Goal: Task Accomplishment & Management: Use online tool/utility

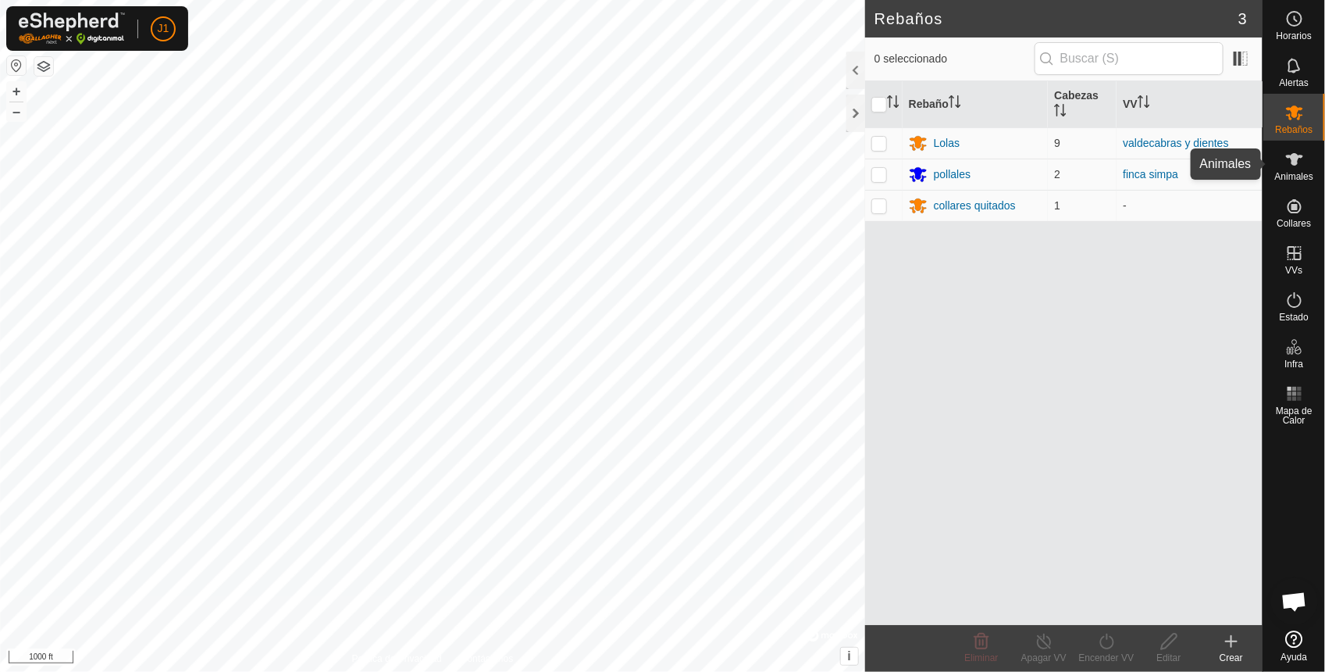
click at [1293, 172] on span "Animales" at bounding box center [1294, 176] width 38 height 9
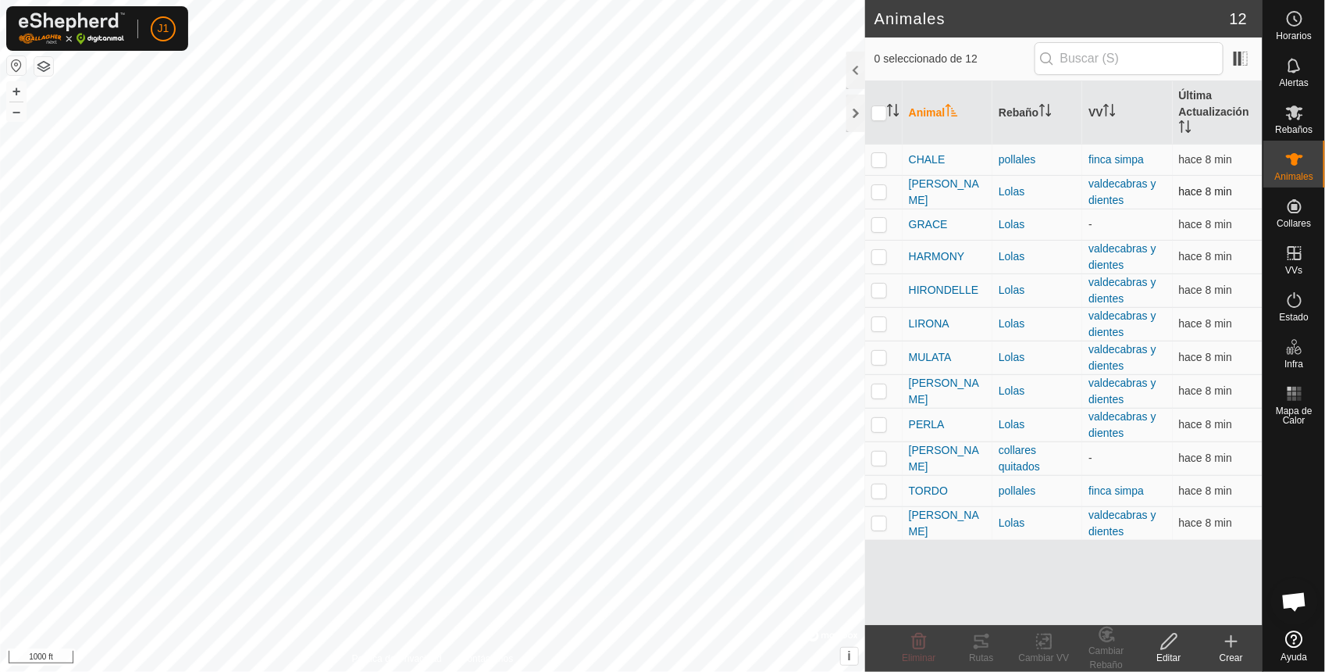
click at [881, 189] on p-checkbox at bounding box center [880, 191] width 16 height 12
checkbox input "true"
click at [887, 259] on td at bounding box center [883, 257] width 37 height 34
checkbox input "true"
click at [887, 287] on p-checkbox at bounding box center [880, 290] width 16 height 12
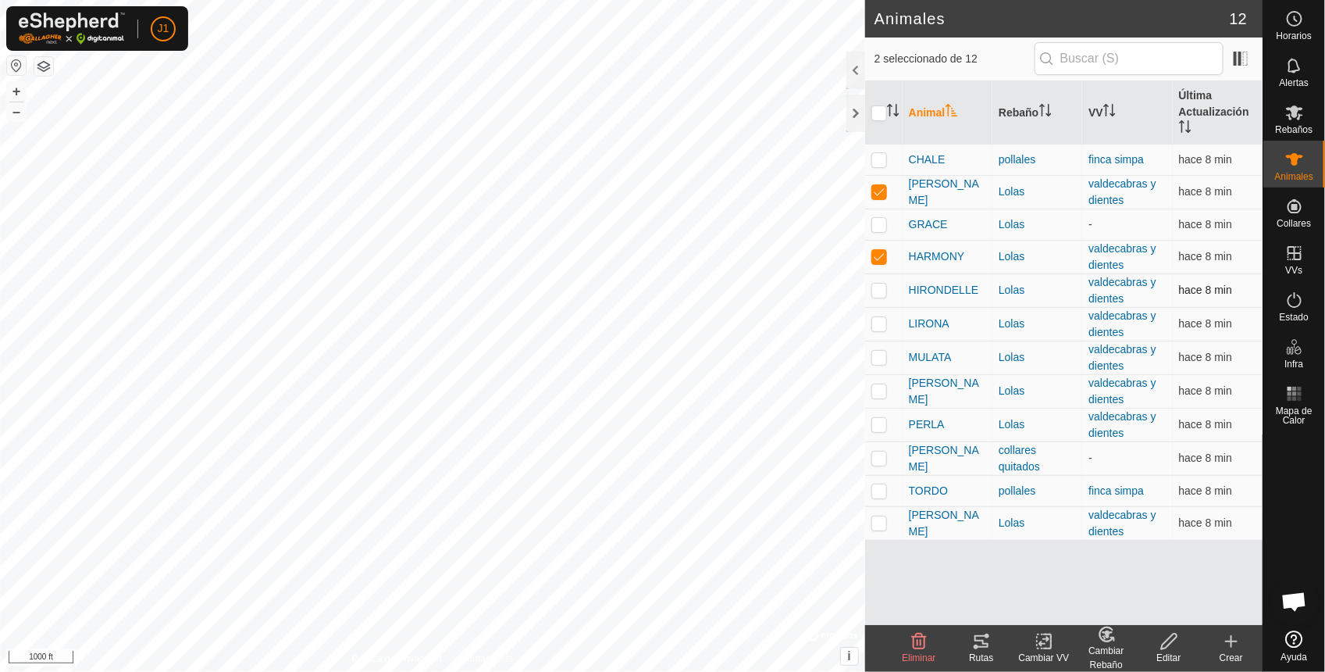
checkbox input "true"
click at [880, 324] on p-checkbox at bounding box center [880, 323] width 16 height 12
checkbox input "true"
click at [990, 648] on icon at bounding box center [981, 641] width 19 height 19
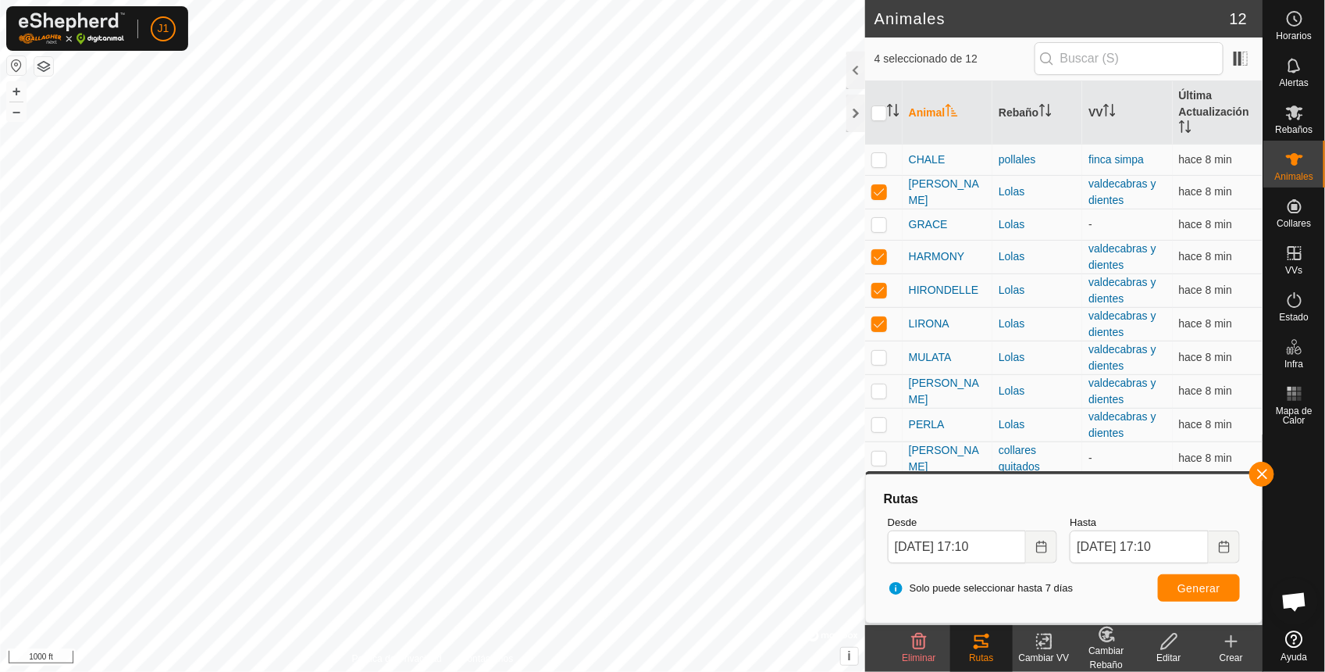
click at [17, 68] on button "button" at bounding box center [16, 65] width 19 height 19
click at [1270, 466] on button "button" at bounding box center [1262, 474] width 25 height 25
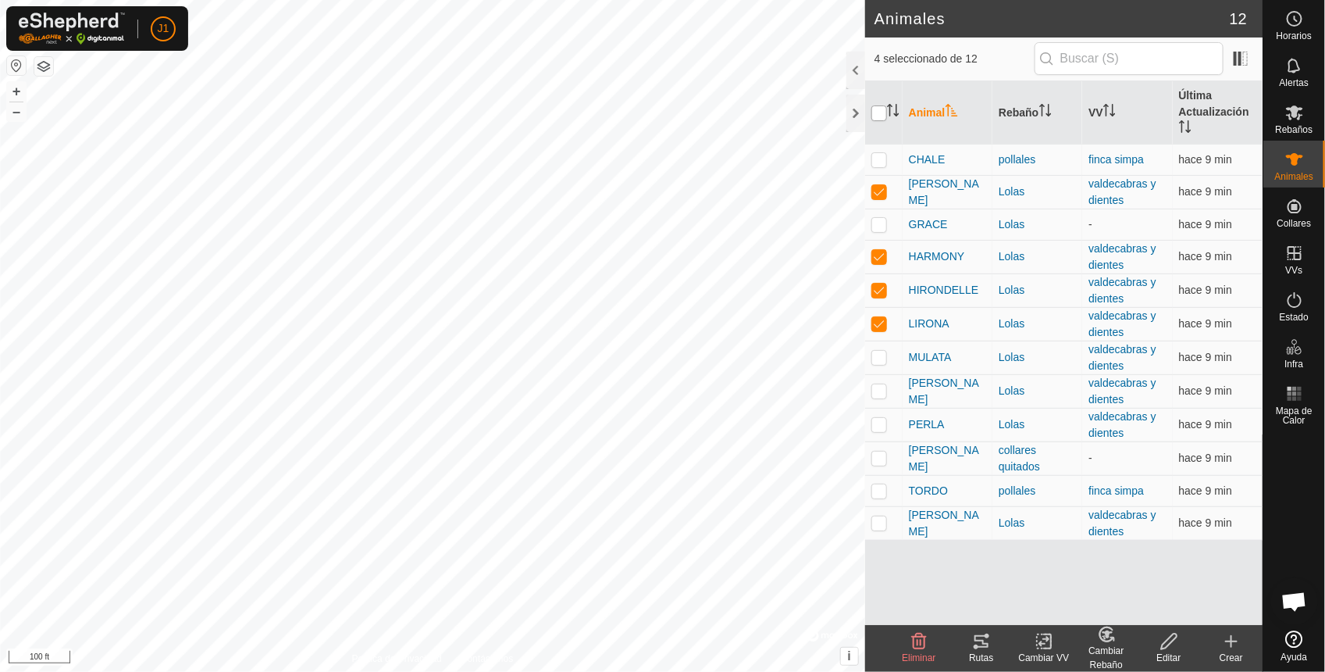
click at [883, 114] on input "checkbox" at bounding box center [880, 113] width 16 height 16
checkbox input "true"
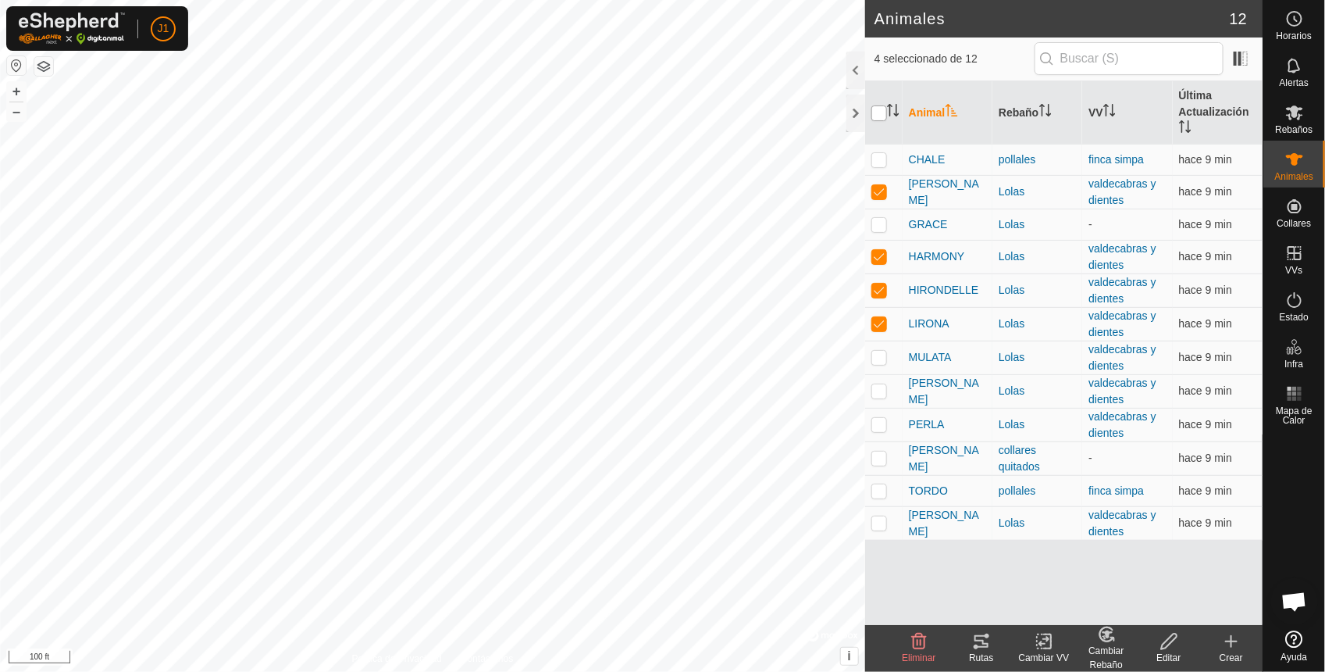
checkbox input "true"
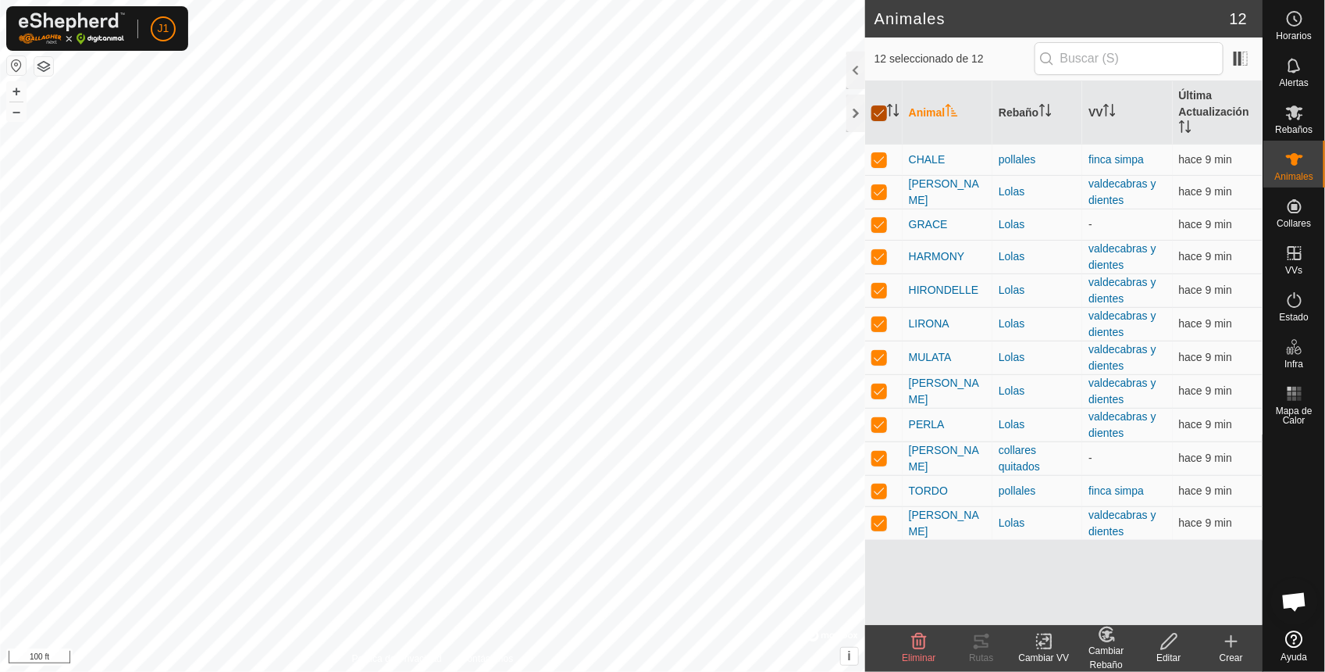
click at [883, 114] on input "checkbox" at bounding box center [880, 113] width 16 height 16
checkbox input "false"
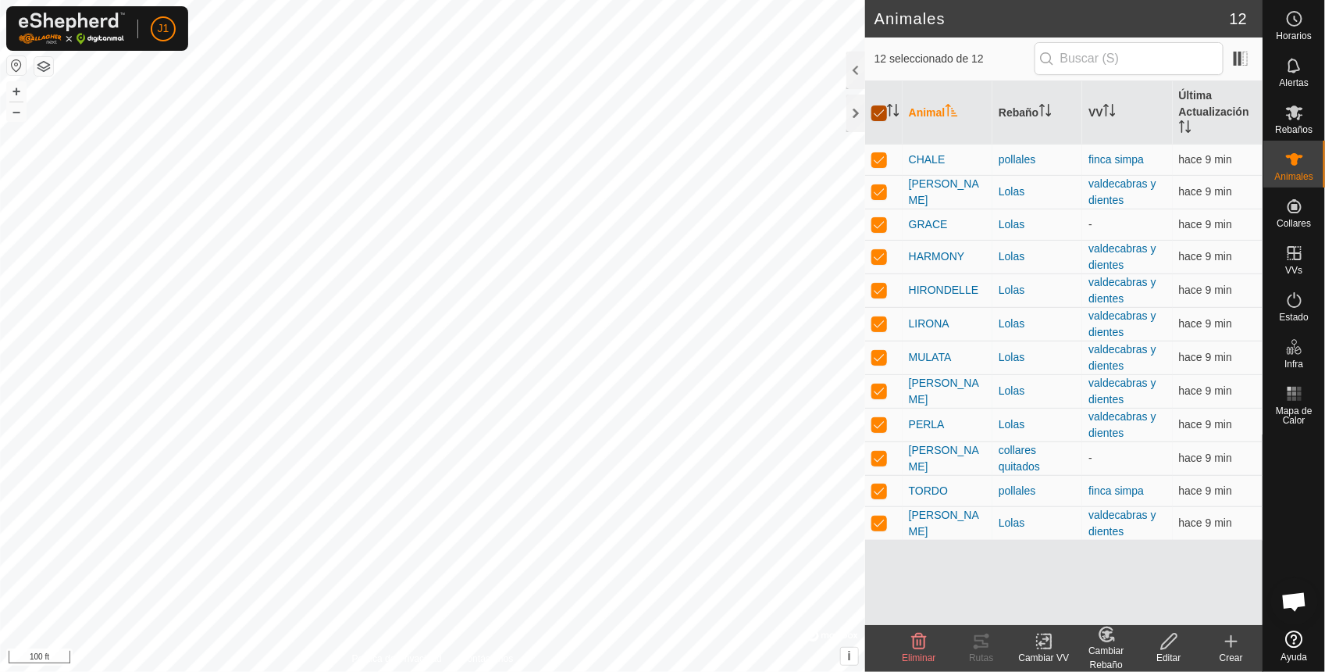
checkbox input "false"
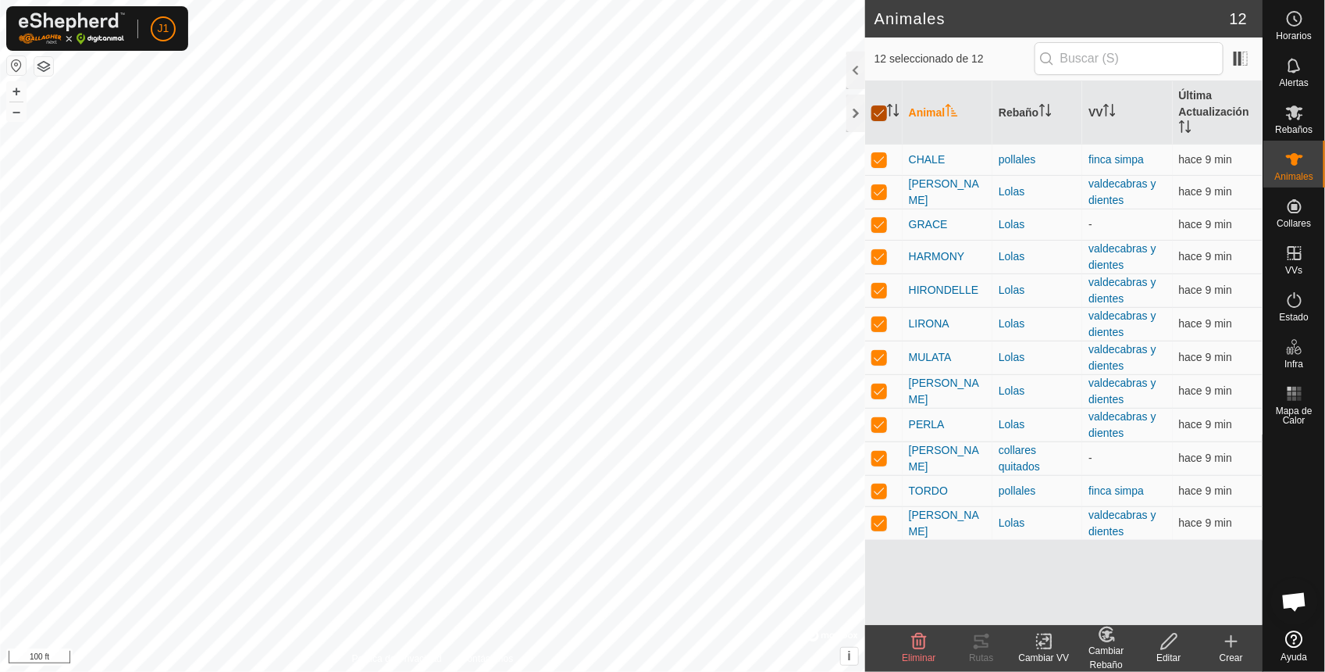
checkbox input "false"
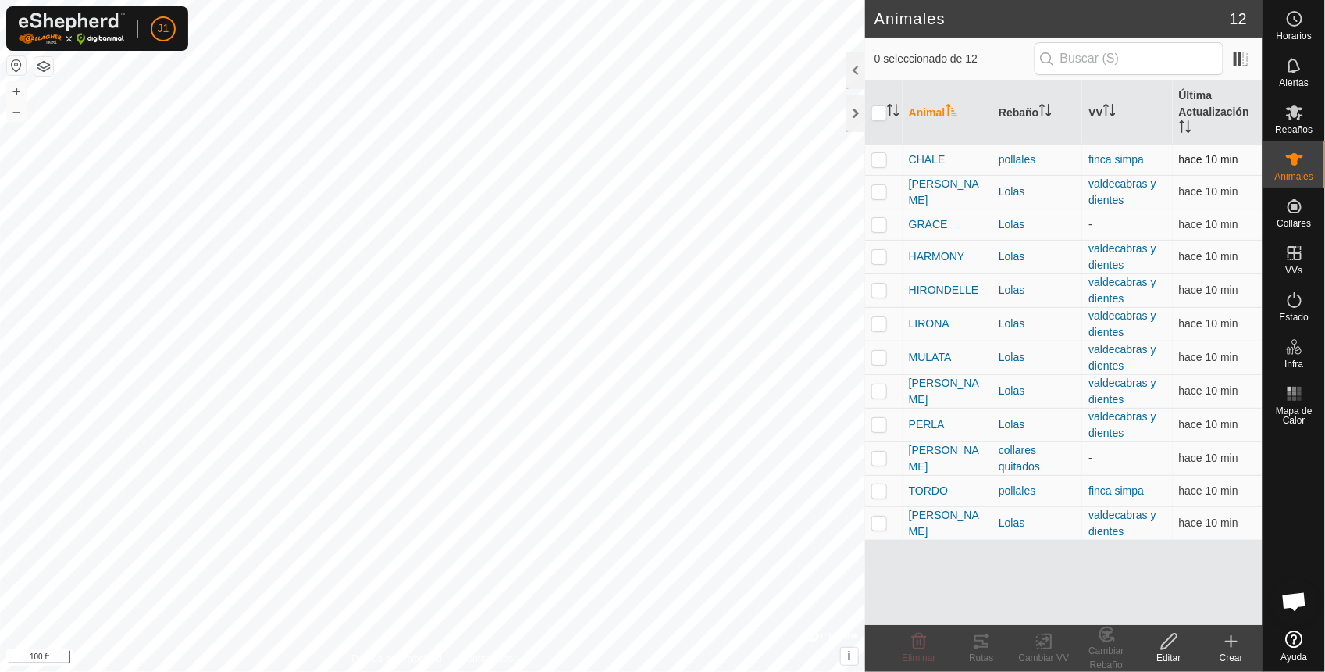
click at [880, 161] on p-checkbox at bounding box center [880, 159] width 16 height 12
checkbox input "true"
click at [879, 196] on p-checkbox at bounding box center [880, 191] width 16 height 12
click at [872, 200] on td at bounding box center [883, 192] width 37 height 34
checkbox input "false"
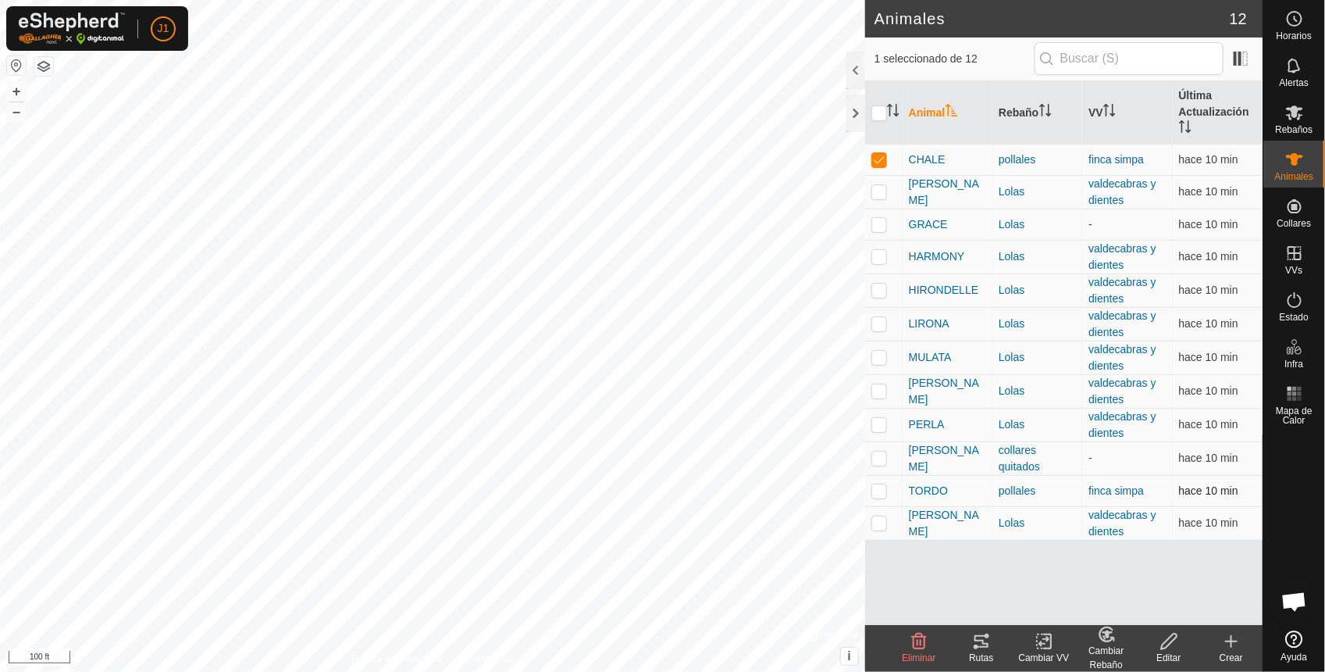
click at [887, 494] on td at bounding box center [883, 490] width 37 height 31
checkbox input "true"
click at [990, 643] on icon at bounding box center [981, 641] width 19 height 19
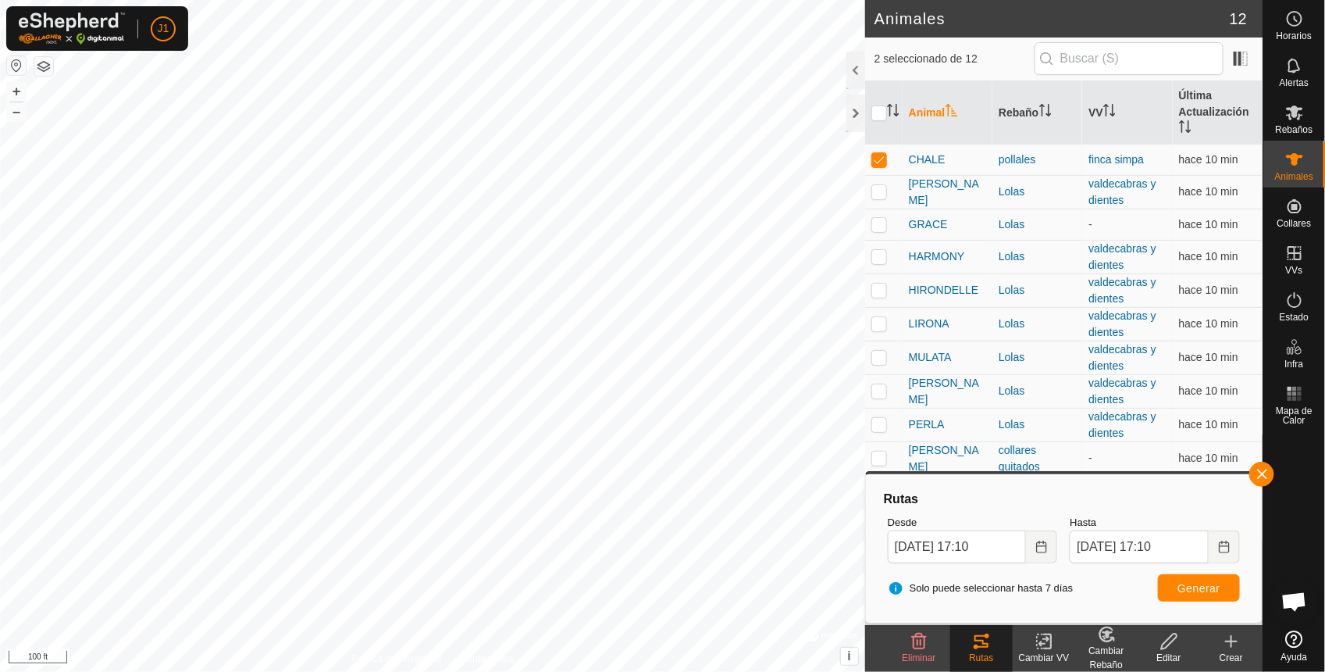
click at [619, 671] on html "J1 Horarios Alertas Rebaños Animales Collares VVs Estado Infra Mapa de Calor Ay…" at bounding box center [662, 336] width 1325 height 672
click at [1254, 476] on button "button" at bounding box center [1262, 474] width 25 height 25
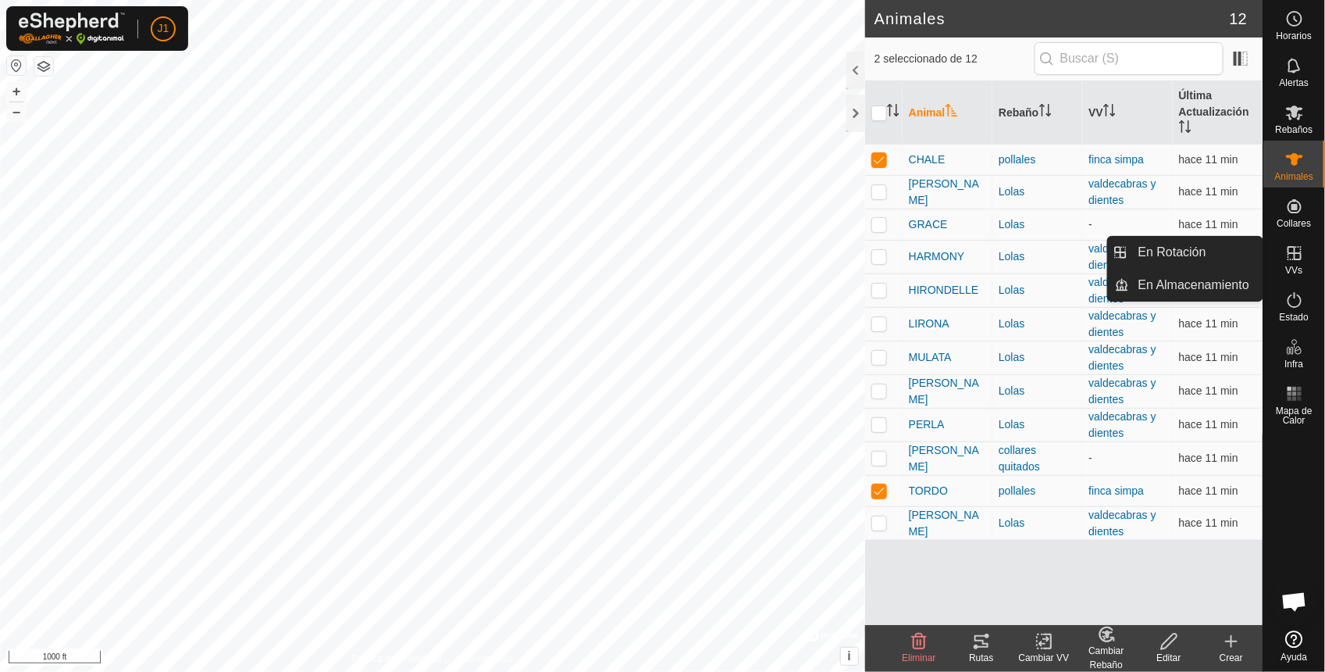
click at [1303, 262] on es-virtualpaddocks-svg-icon at bounding box center [1295, 253] width 28 height 25
click at [1172, 262] on link "En Rotación" at bounding box center [1196, 252] width 134 height 31
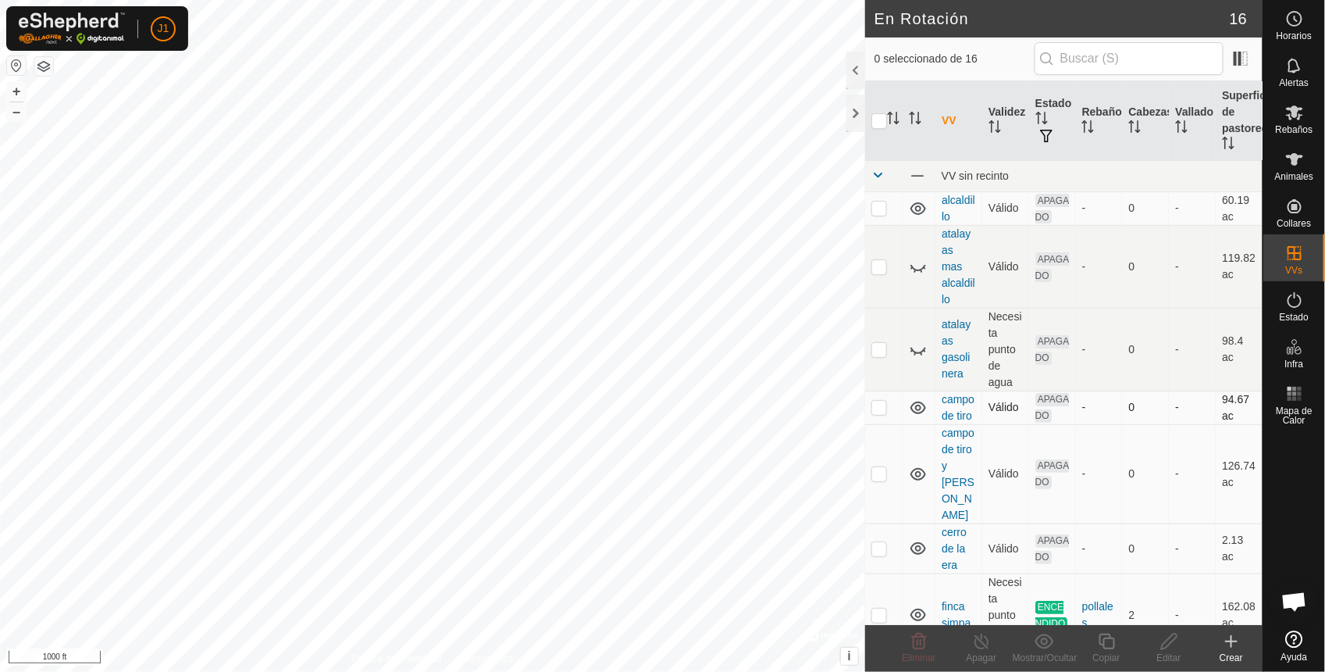
checkbox input "true"
click at [1168, 641] on icon at bounding box center [1170, 641] width 20 height 19
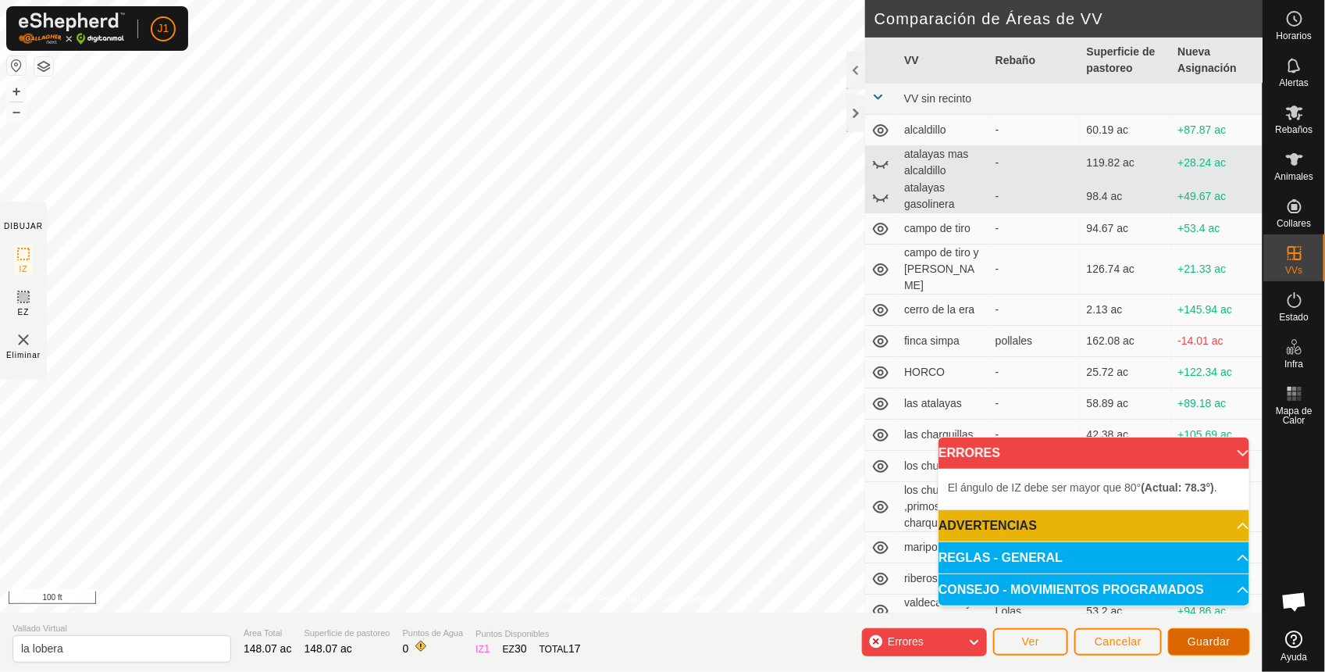
click at [1222, 637] on span "Guardar" at bounding box center [1209, 641] width 43 height 12
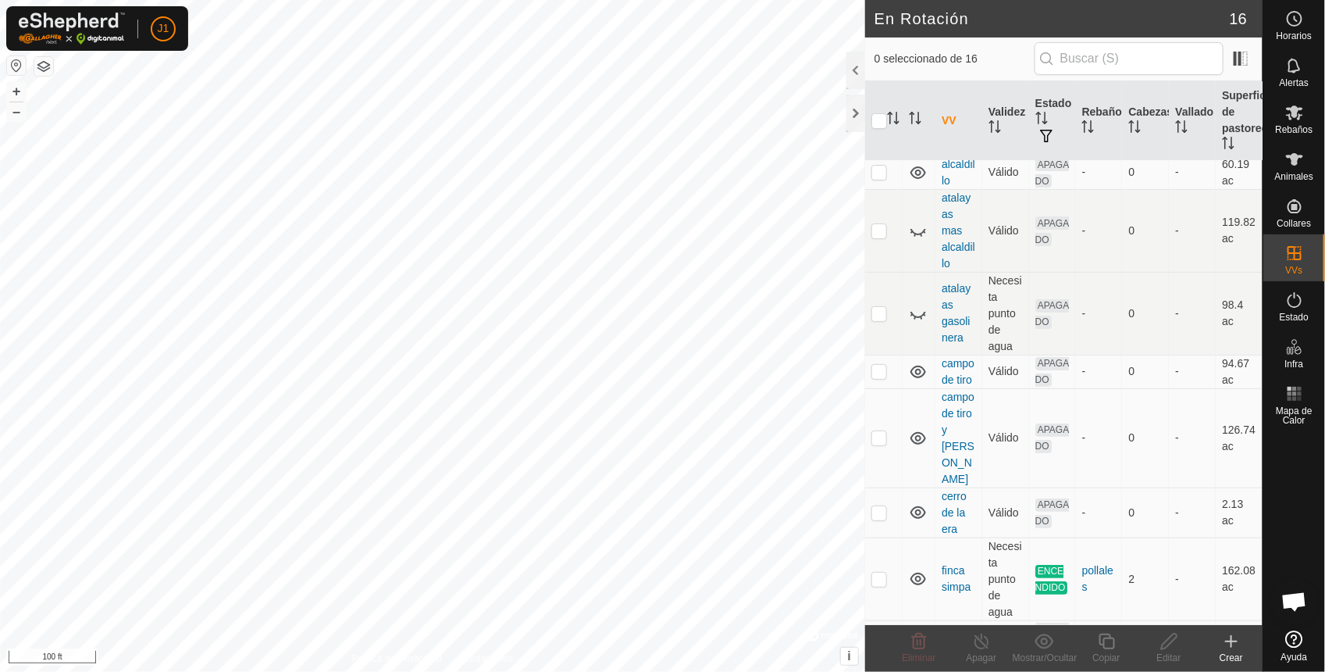
scroll to position [98, 0]
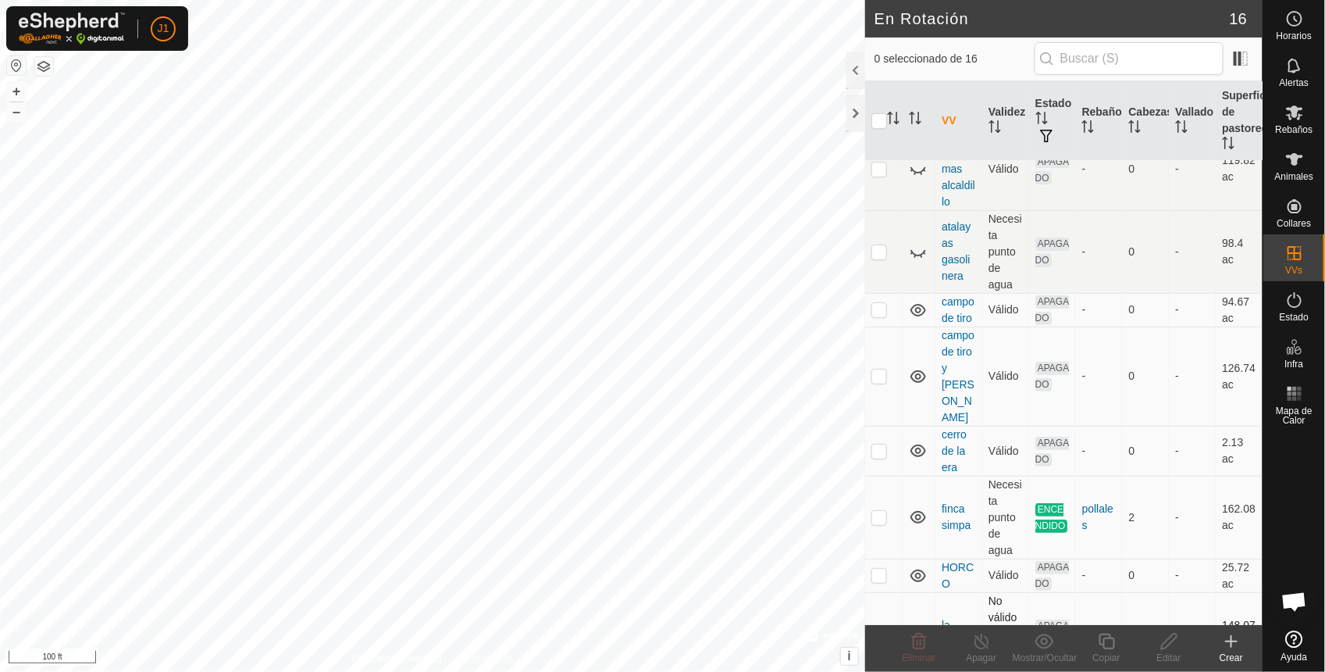
checkbox input "true"
click at [1176, 652] on div "Editar" at bounding box center [1169, 658] width 62 height 14
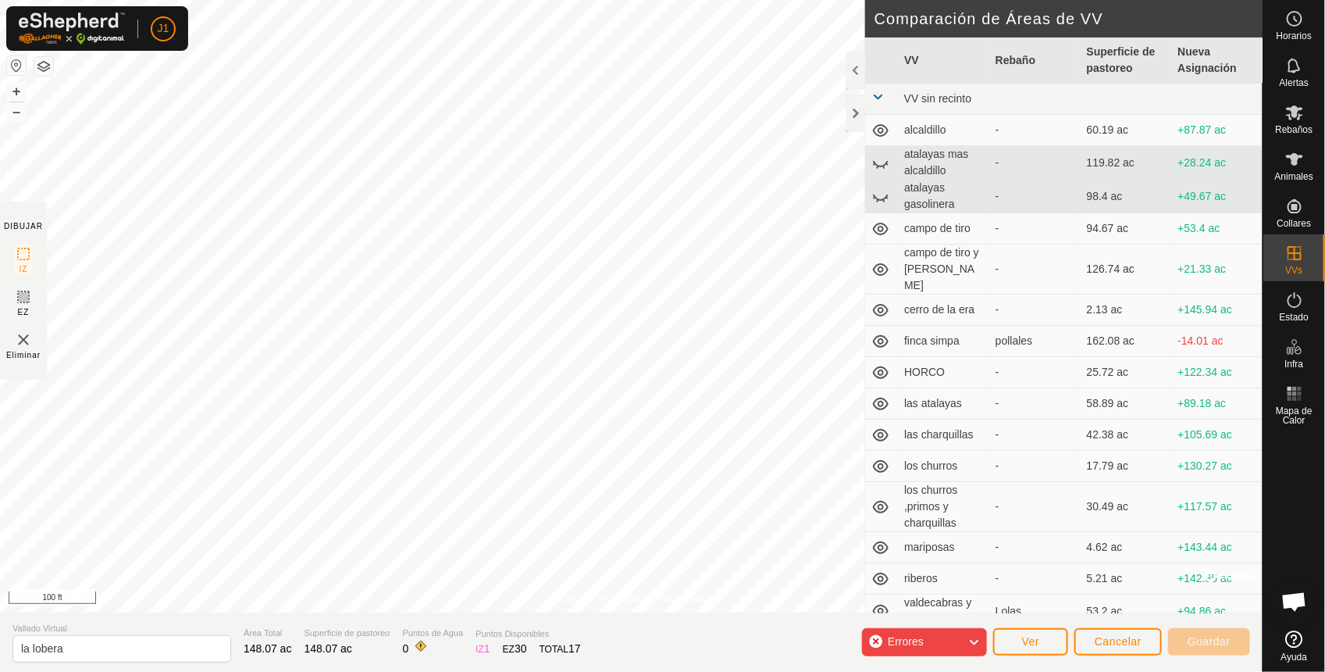
click at [290, 0] on html "J1 Horarios Alertas Rebaños Animales Collares VVs Estado Infra Mapa de Calor Ay…" at bounding box center [662, 336] width 1325 height 672
click at [717, 0] on html "J1 Horarios Alertas Rebaños Animales Collares VVs Estado Infra Mapa de Calor Ay…" at bounding box center [662, 336] width 1325 height 672
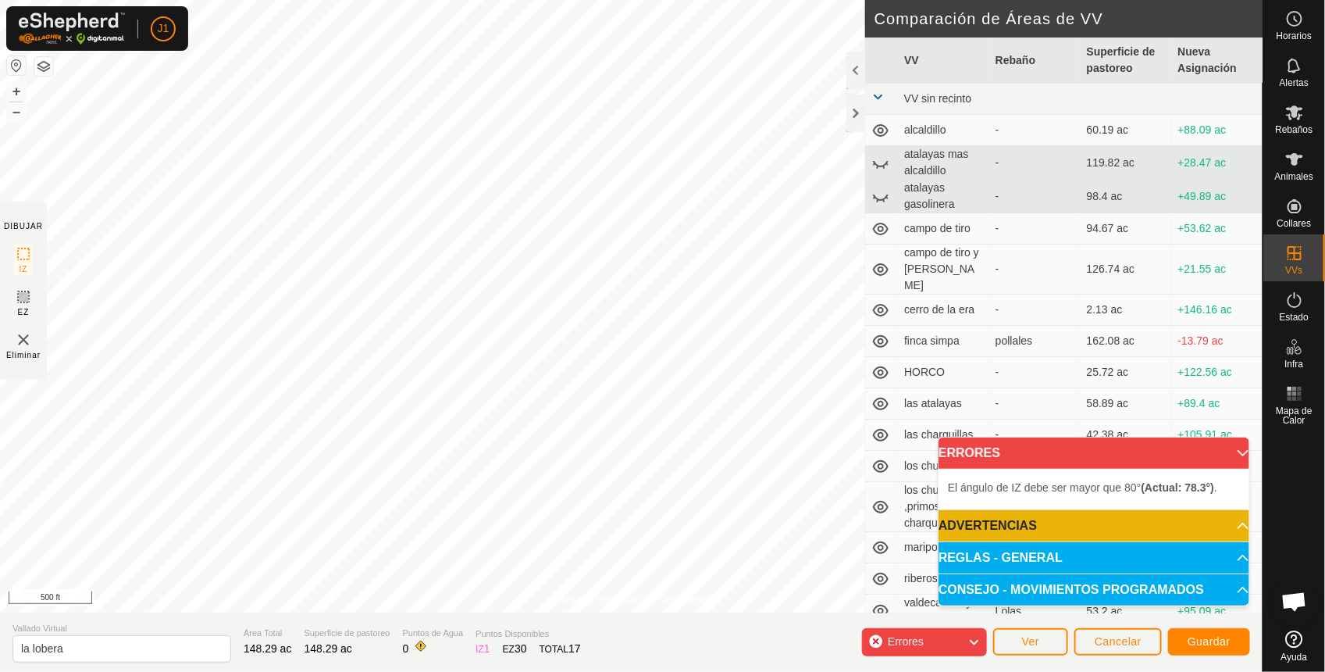
click at [494, 671] on html "J1 Horarios Alertas Rebaños Animales Collares VVs Estado Infra Mapa de Calor Ay…" at bounding box center [662, 336] width 1325 height 672
click at [1215, 635] on span "Guardar" at bounding box center [1209, 641] width 43 height 12
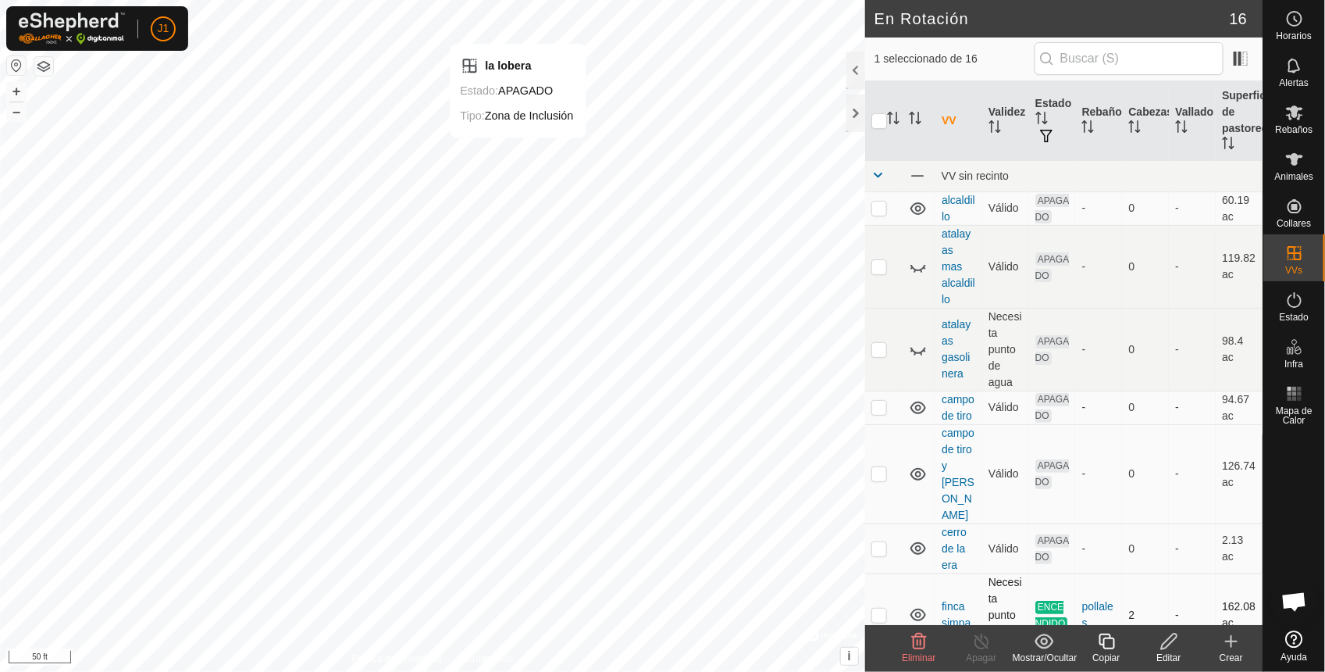
checkbox input "true"
click at [1110, 658] on div "Copiar" at bounding box center [1107, 658] width 62 height 14
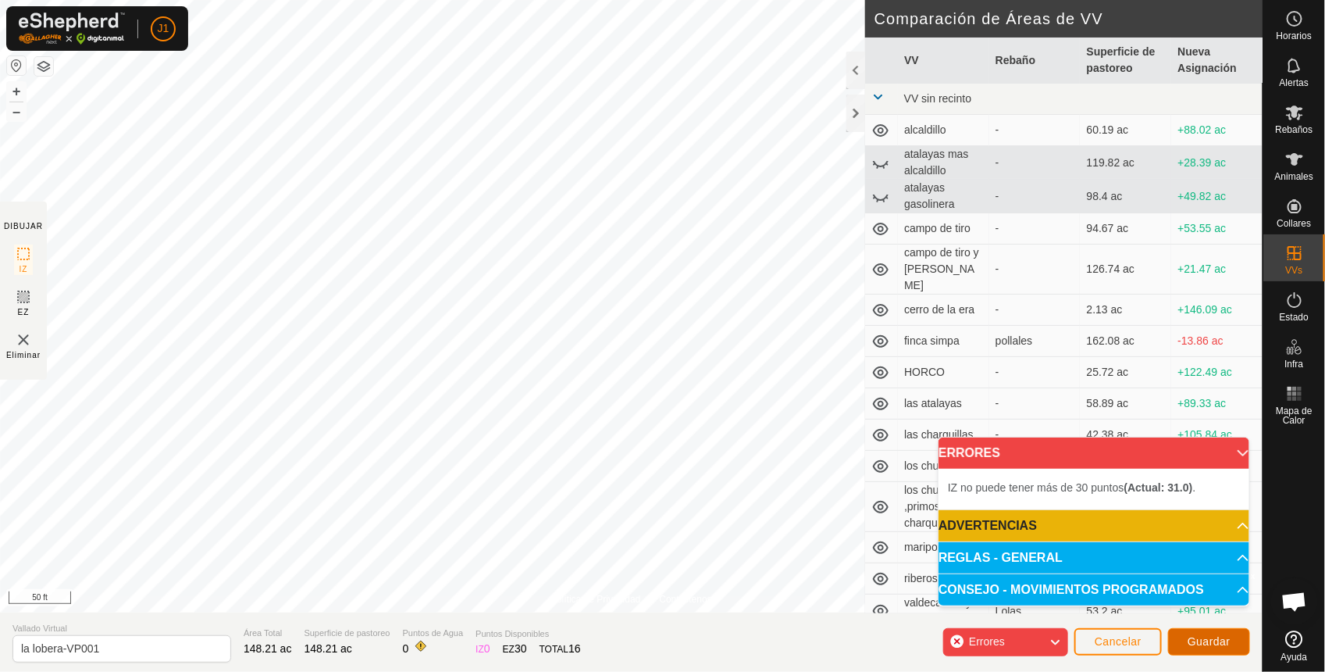
click at [1209, 647] on span "Guardar" at bounding box center [1209, 641] width 43 height 12
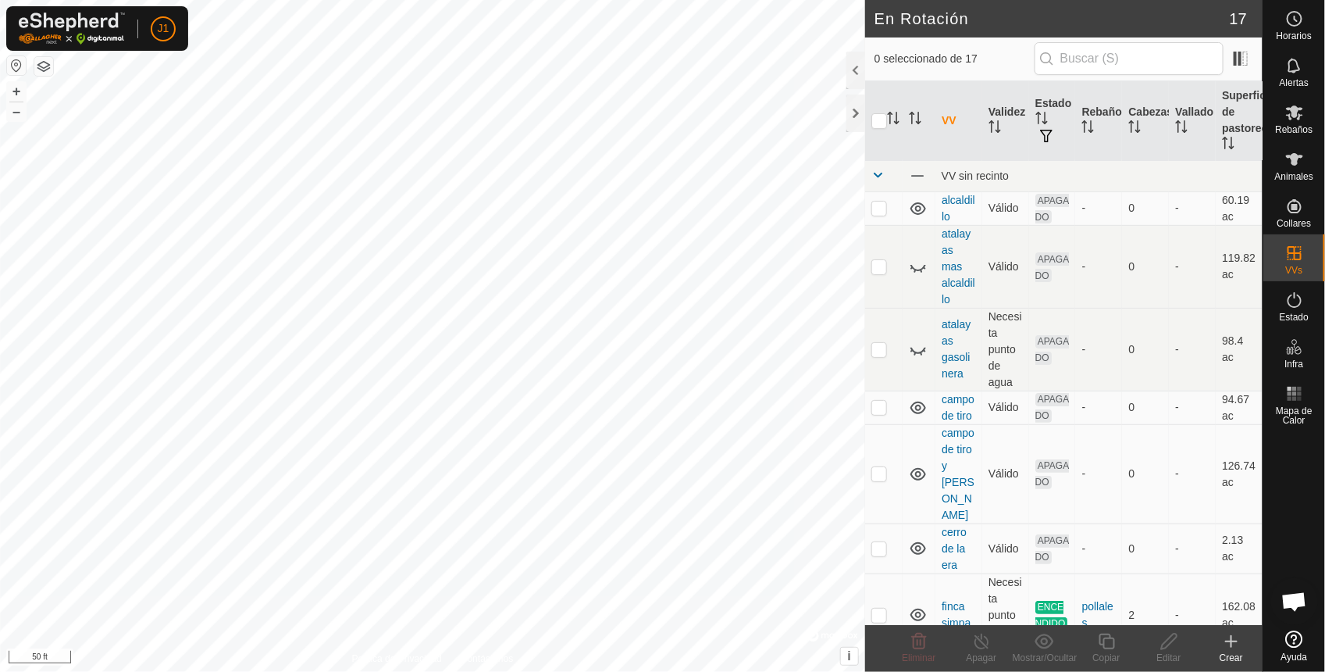
checkbox input "true"
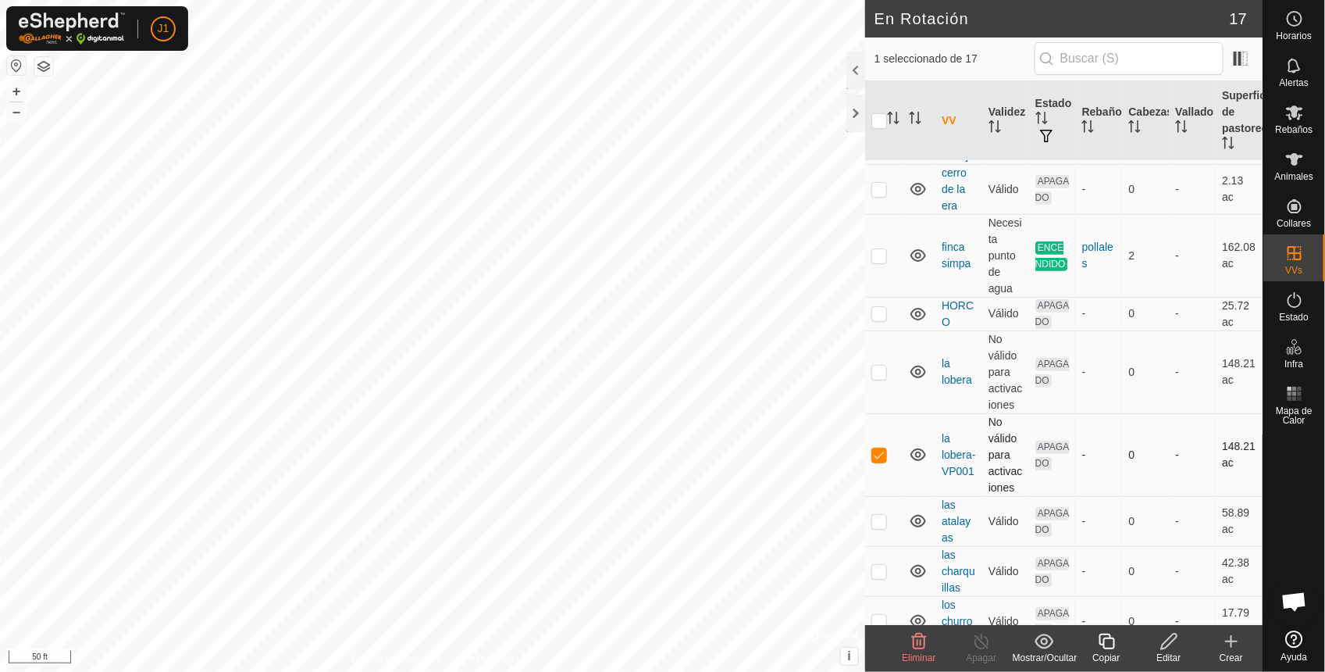
scroll to position [391, 0]
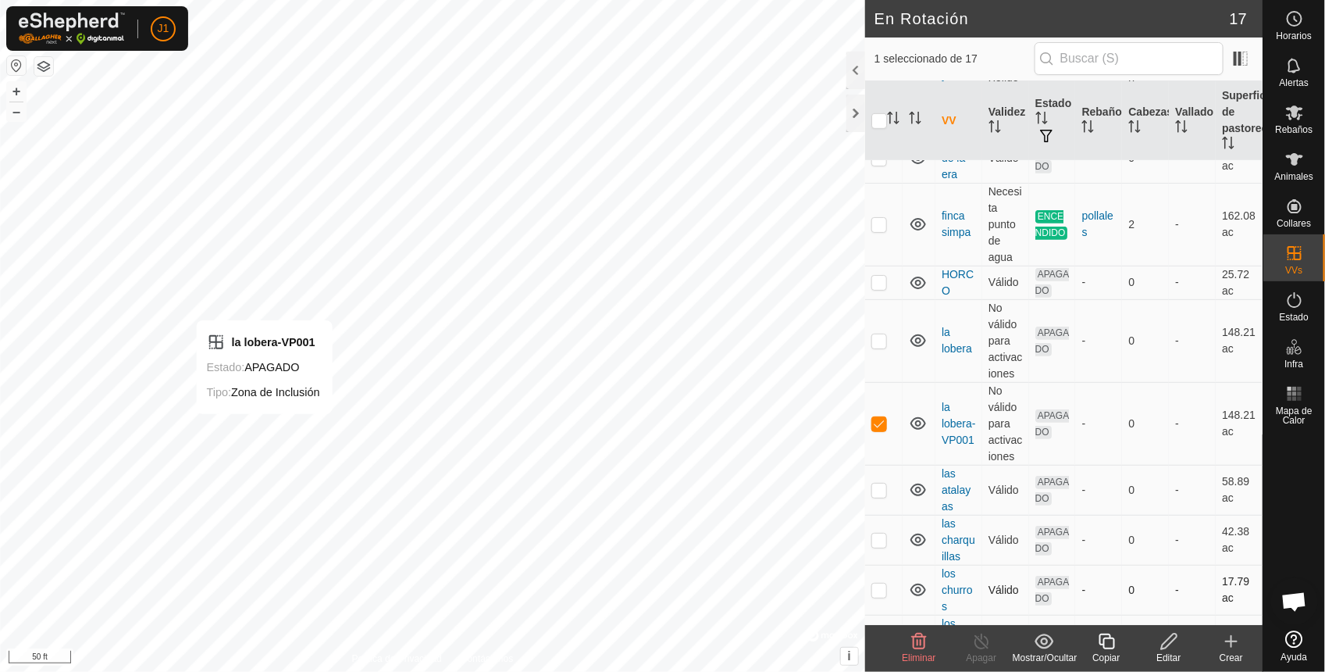
checkbox input "true"
checkbox input "false"
checkbox input "true"
click at [1177, 649] on icon at bounding box center [1170, 641] width 20 height 19
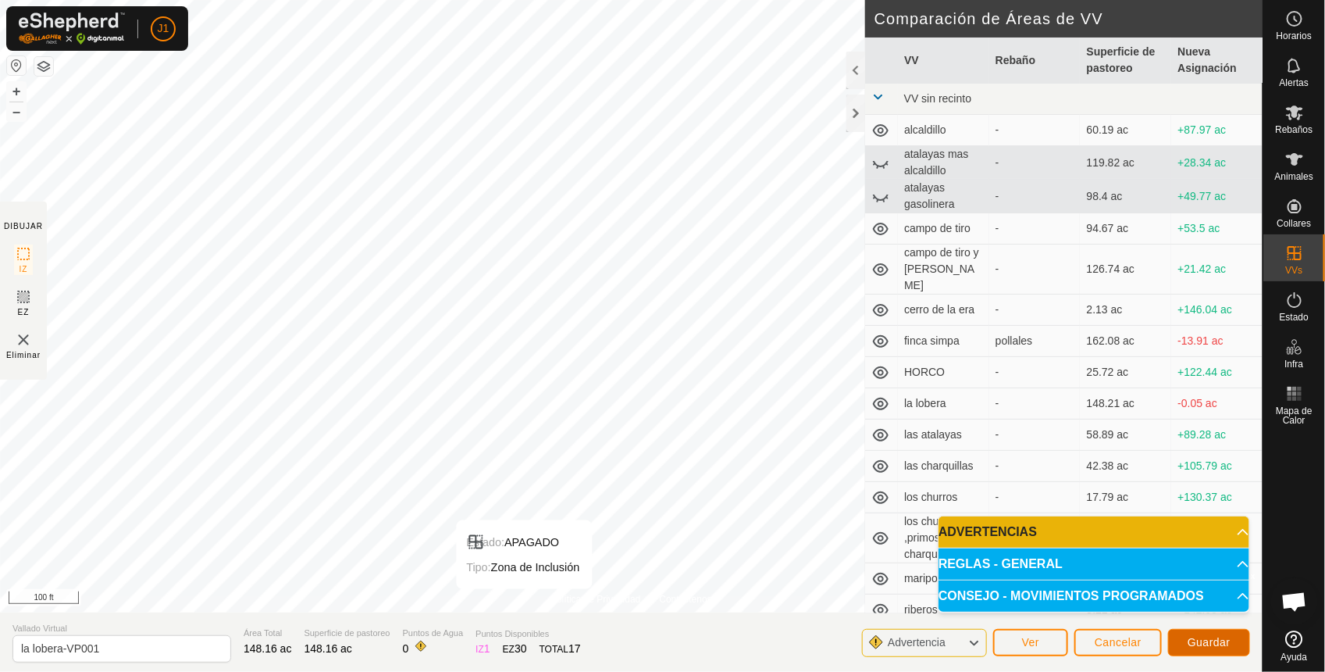
click at [1225, 641] on span "Guardar" at bounding box center [1209, 642] width 43 height 12
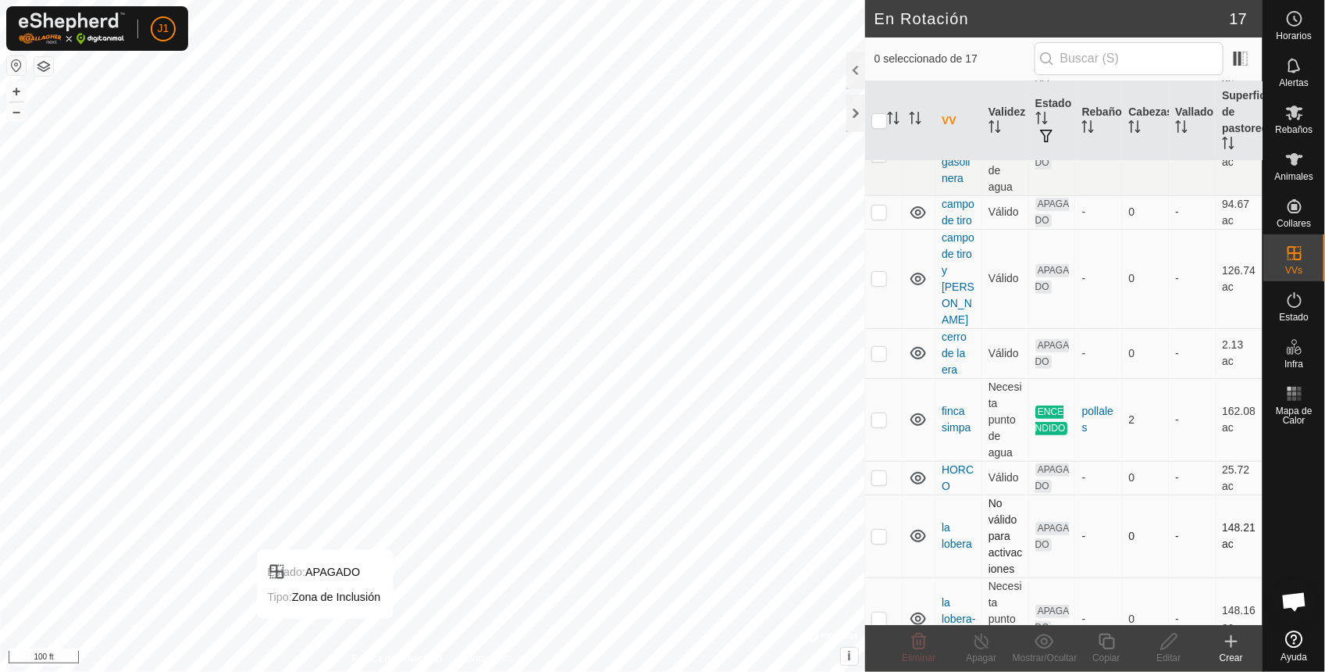
scroll to position [293, 0]
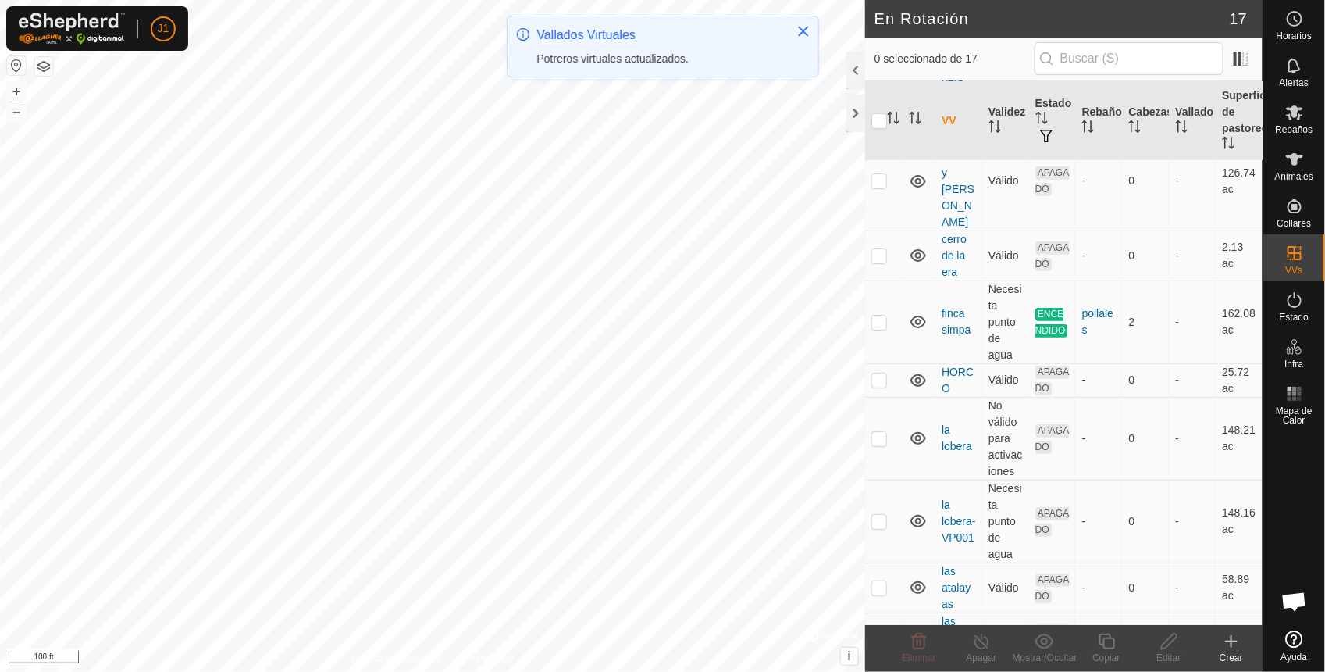
checkbox input "true"
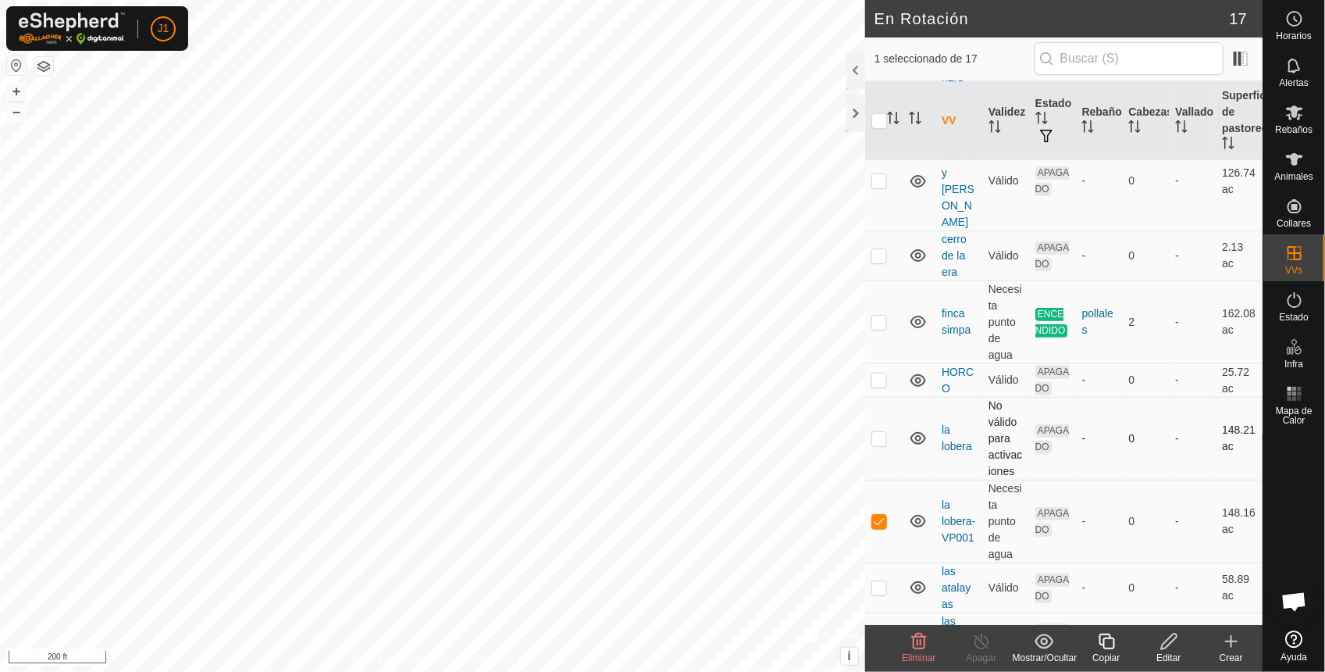
click at [883, 436] on p-checkbox at bounding box center [880, 438] width 16 height 12
checkbox input "true"
click at [879, 521] on p-checkbox at bounding box center [880, 521] width 16 height 12
checkbox input "false"
click at [923, 638] on icon at bounding box center [919, 641] width 19 height 19
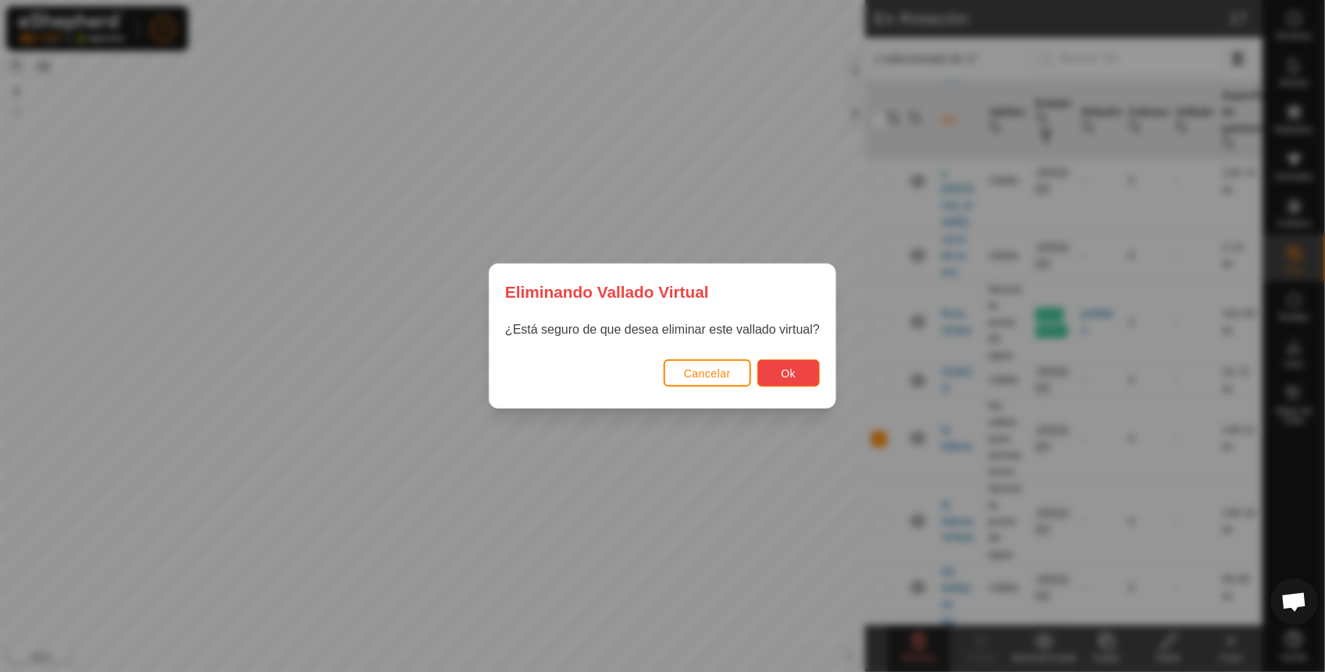
click at [810, 373] on button "Ok" at bounding box center [789, 372] width 62 height 27
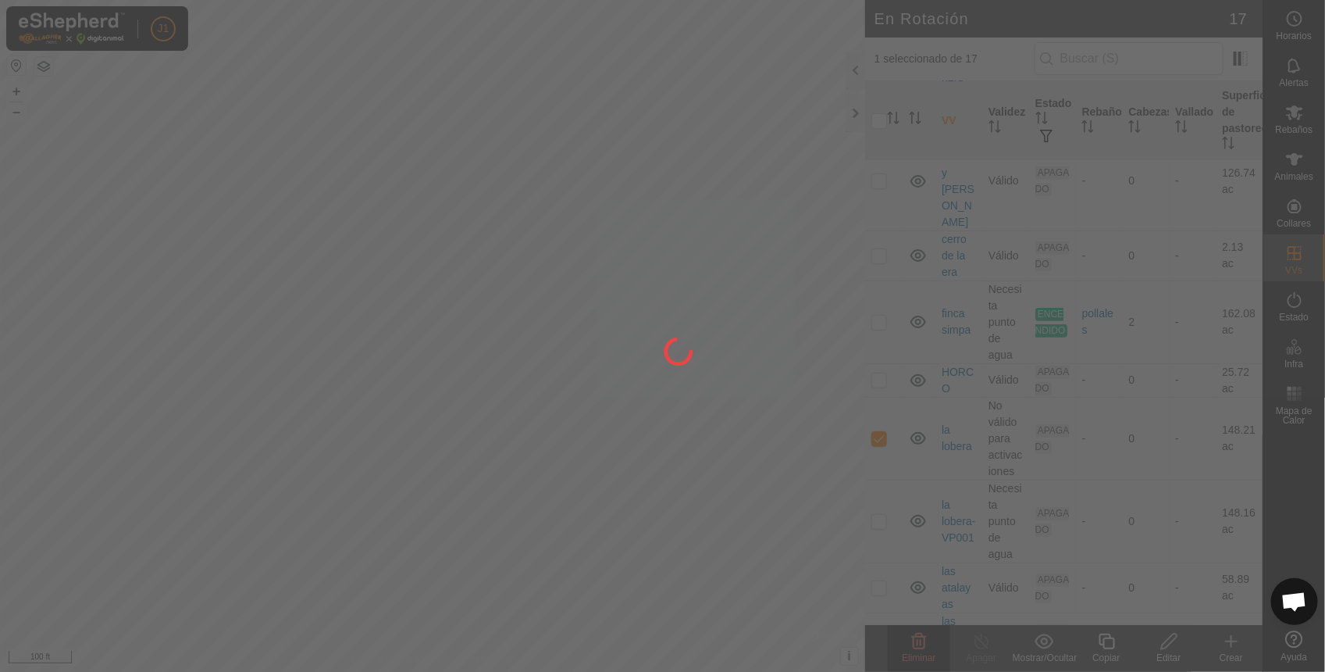
checkbox input "false"
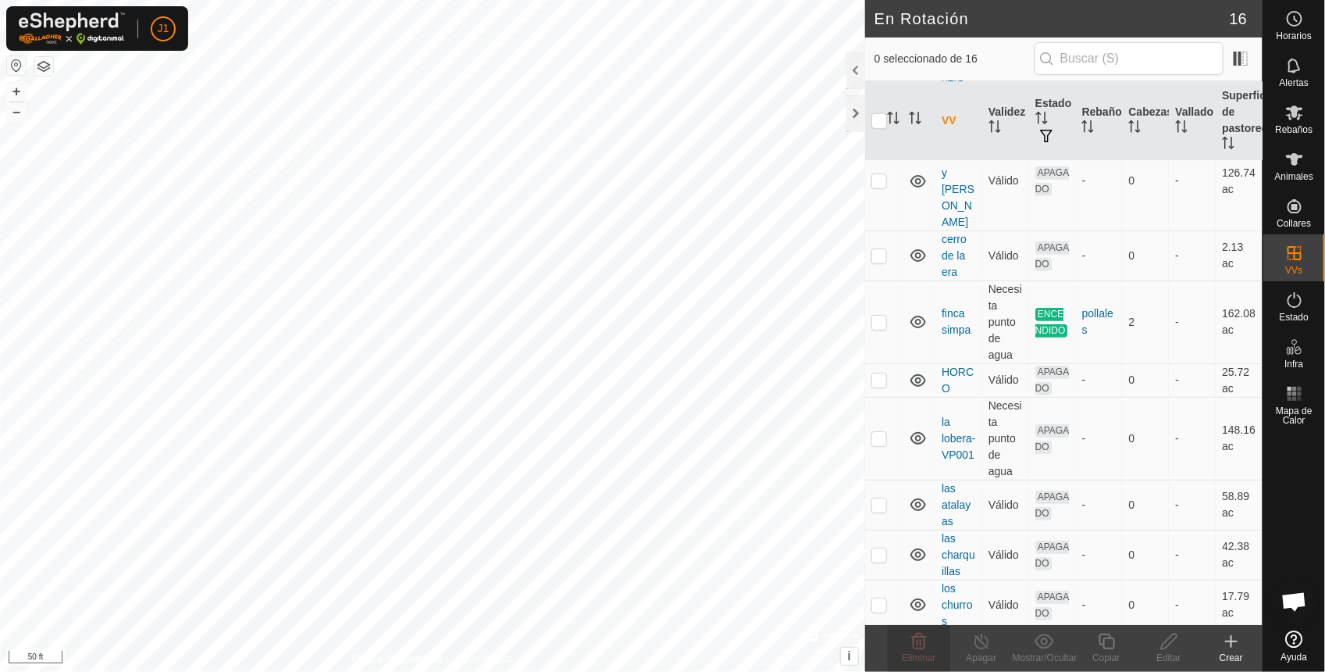
click at [366, 671] on html "J1 Horarios Alertas Rebaños Animales Collares VVs Estado Infra Mapa de Calor Ay…" at bounding box center [662, 336] width 1325 height 672
checkbox input "true"
click at [1170, 651] on div "Editar" at bounding box center [1169, 658] width 62 height 14
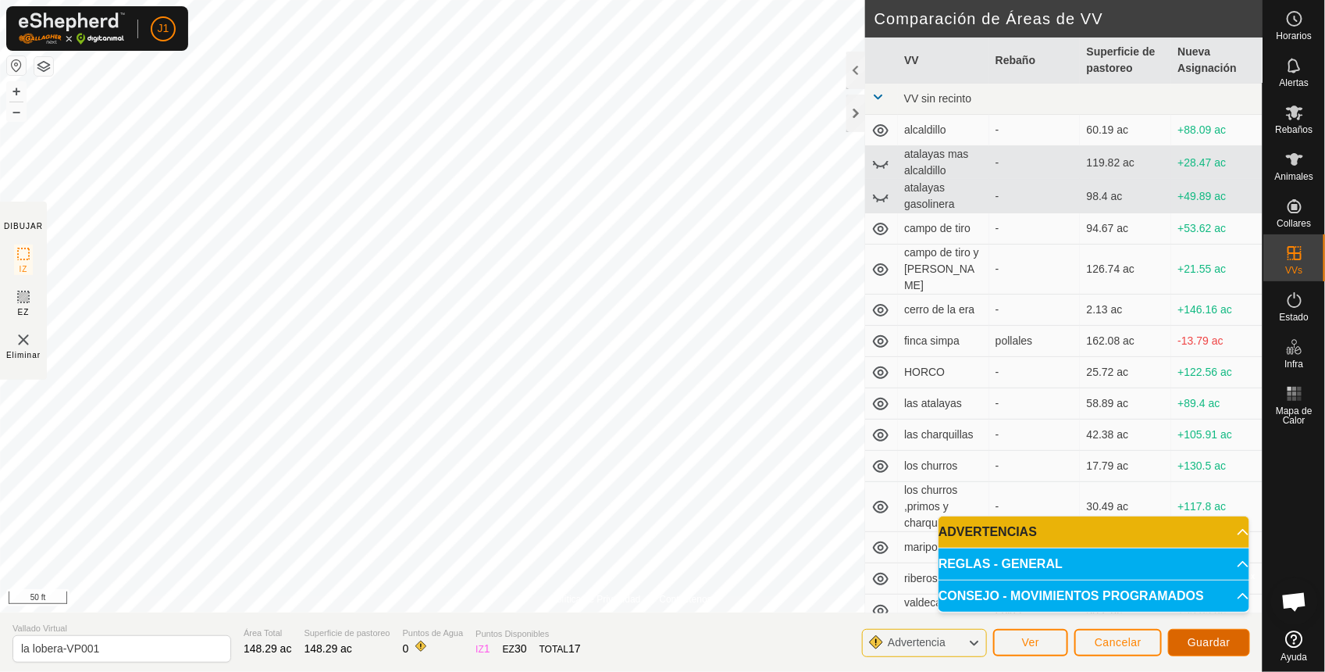
click at [1215, 643] on span "Guardar" at bounding box center [1209, 642] width 43 height 12
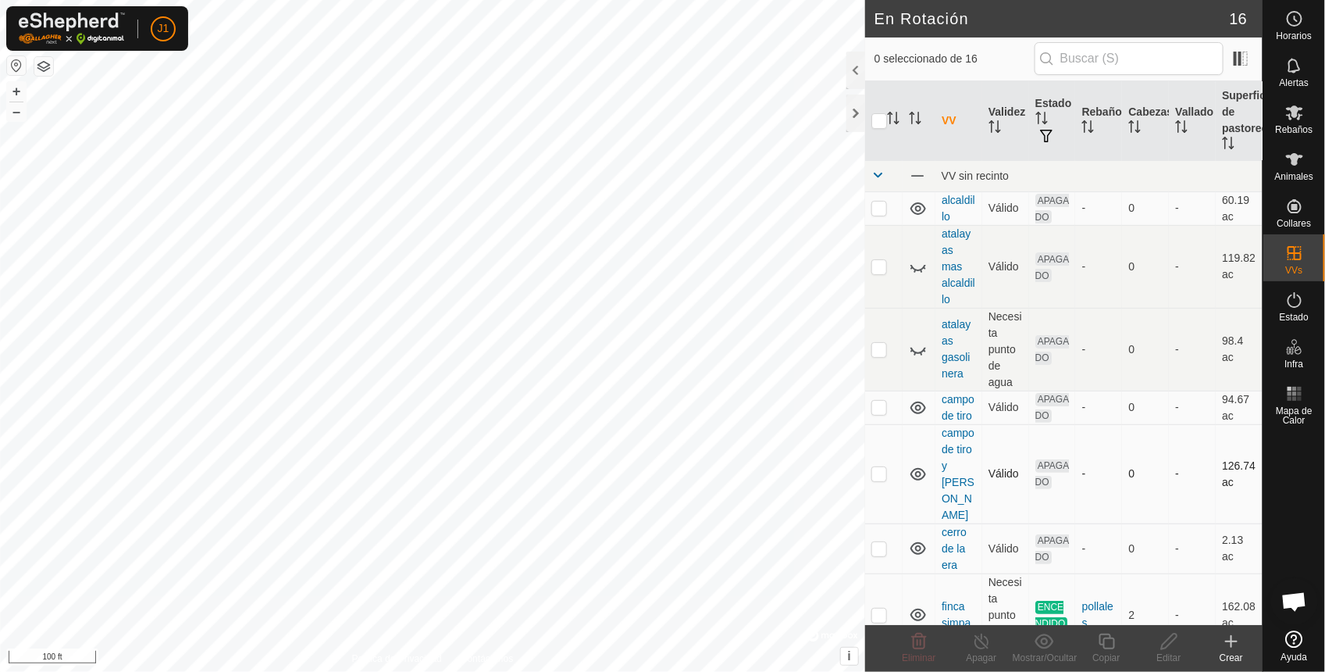
checkbox input "true"
click at [1170, 646] on icon at bounding box center [1170, 641] width 20 height 19
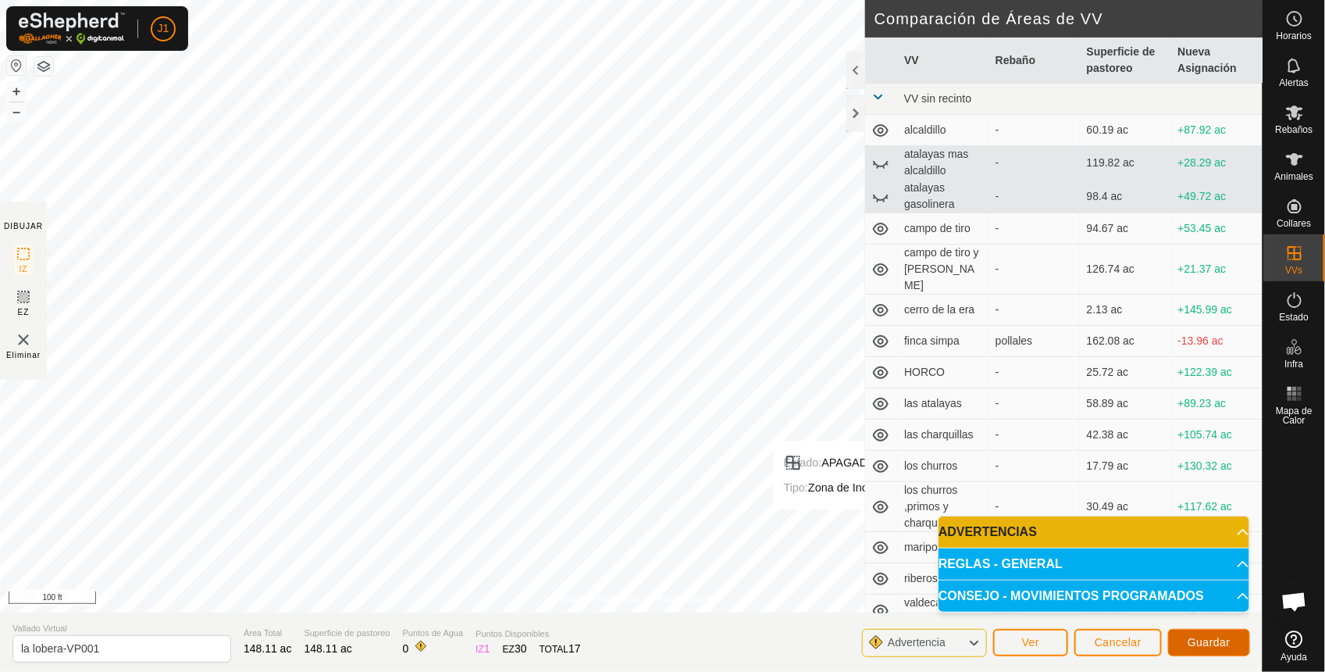
click at [1212, 633] on button "Guardar" at bounding box center [1209, 642] width 82 height 27
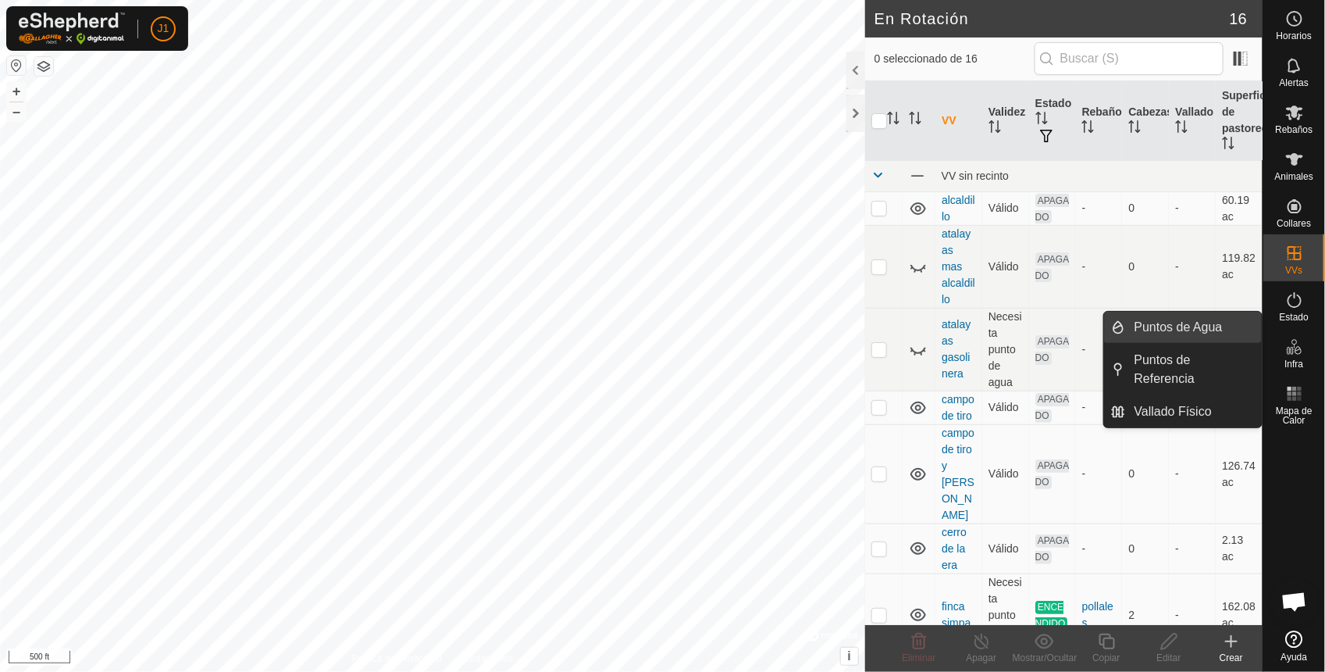
click at [1162, 325] on link "Puntos de Agua" at bounding box center [1194, 327] width 137 height 31
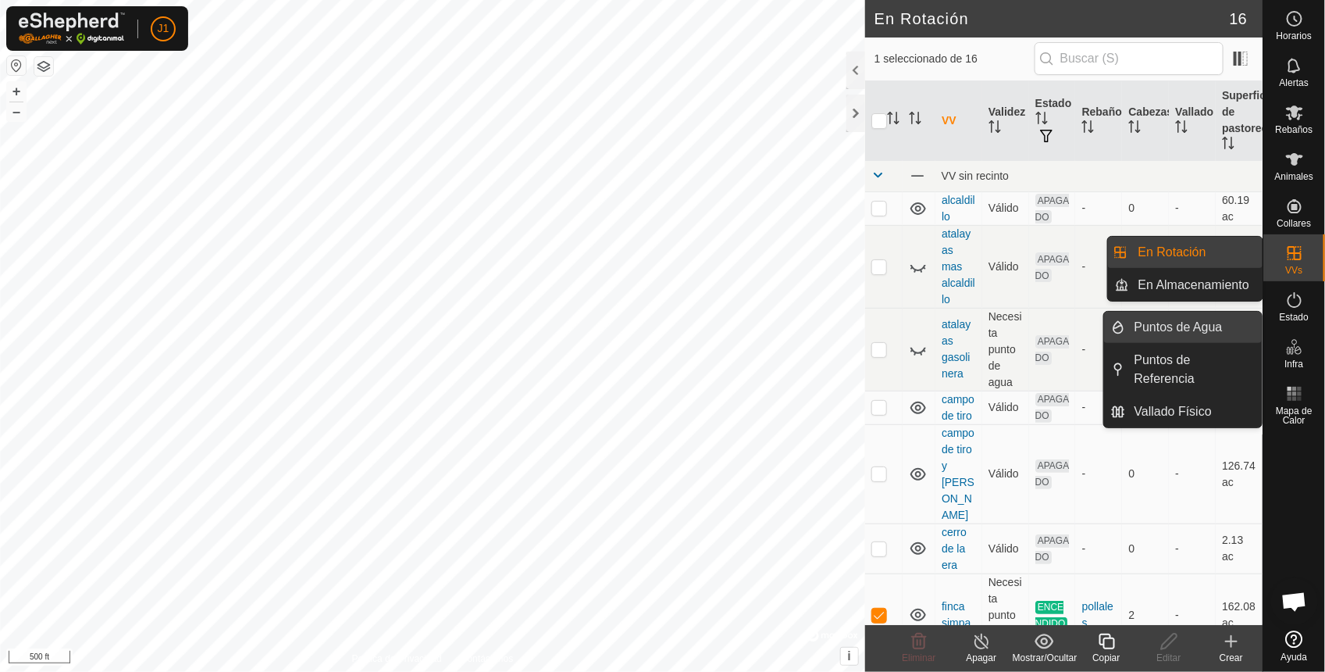
click at [1204, 332] on link "Puntos de Agua" at bounding box center [1194, 327] width 137 height 31
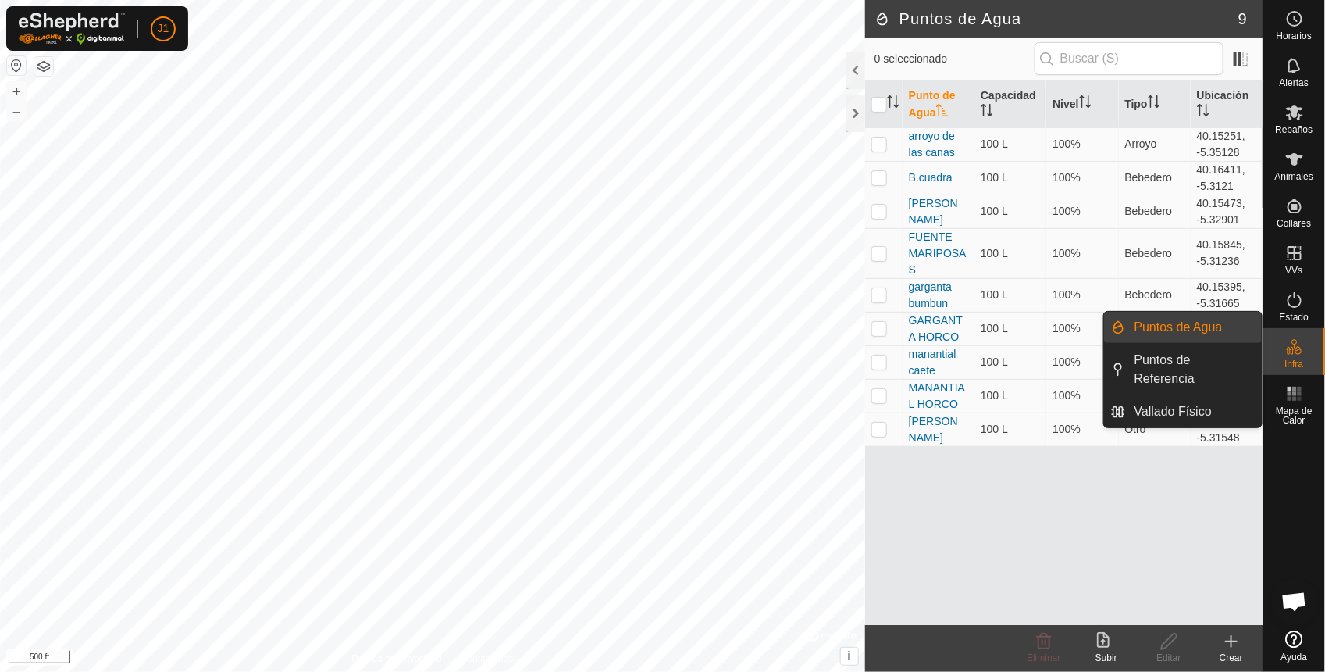
click at [1185, 332] on link "Puntos de Agua" at bounding box center [1194, 327] width 137 height 31
click at [1118, 326] on li "Puntos de Agua" at bounding box center [1183, 327] width 159 height 31
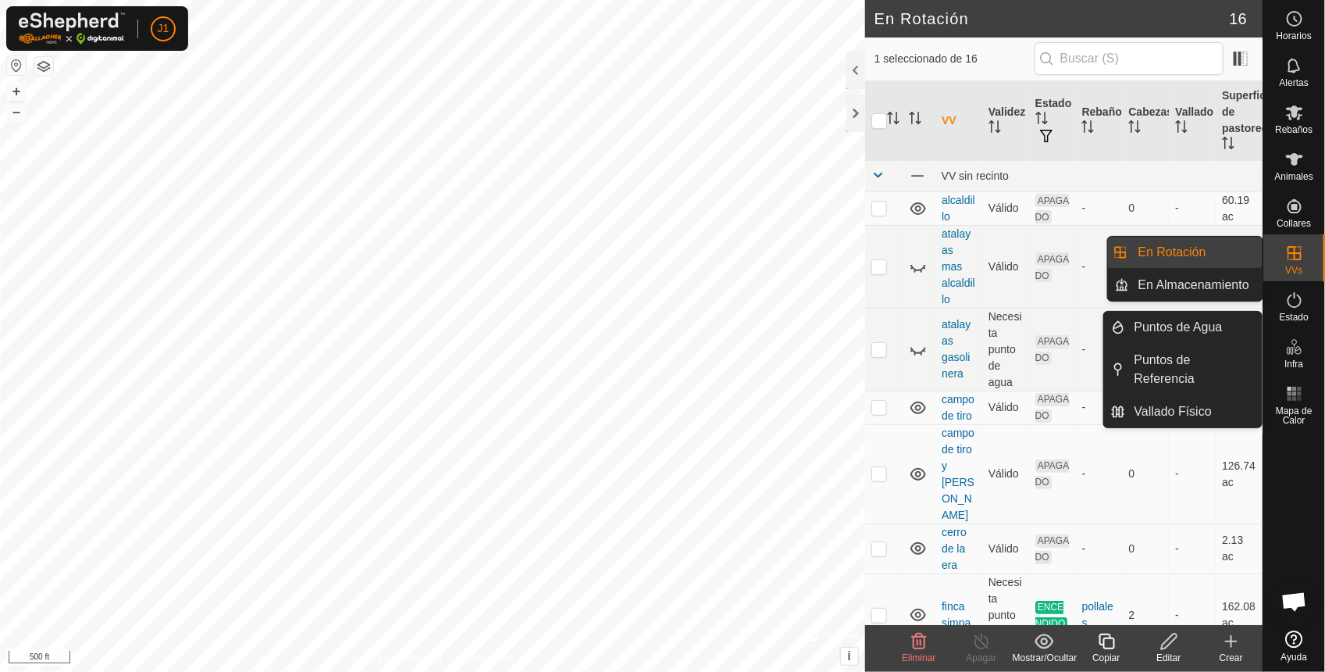
click at [1294, 359] on span "Infra" at bounding box center [1294, 363] width 19 height 9
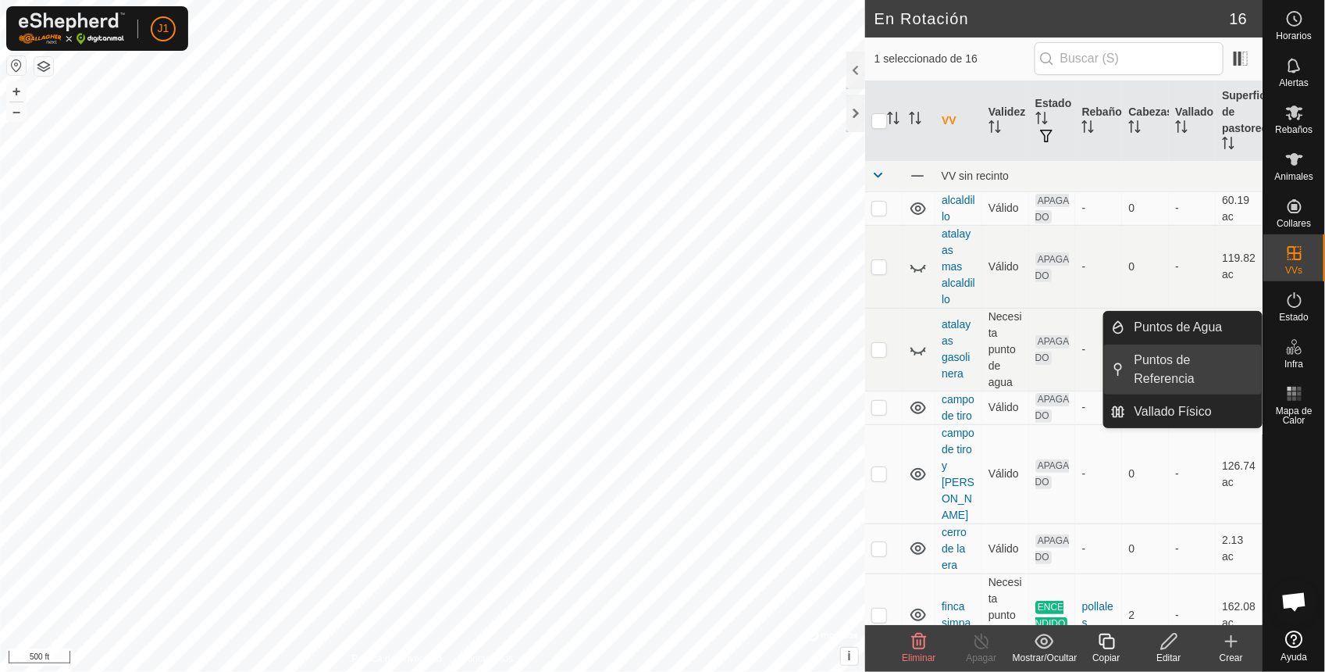
click at [1183, 354] on link "Puntos de Referencia" at bounding box center [1194, 369] width 137 height 50
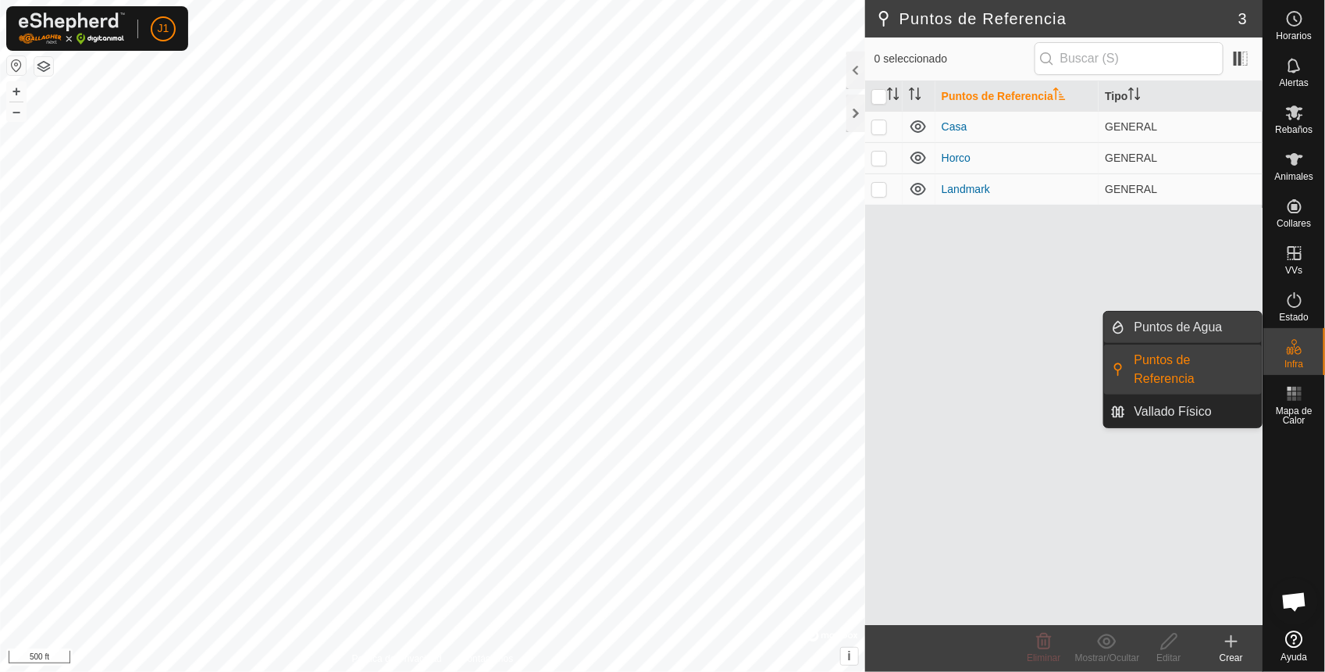
click at [1173, 328] on link "Puntos de Agua" at bounding box center [1194, 327] width 137 height 31
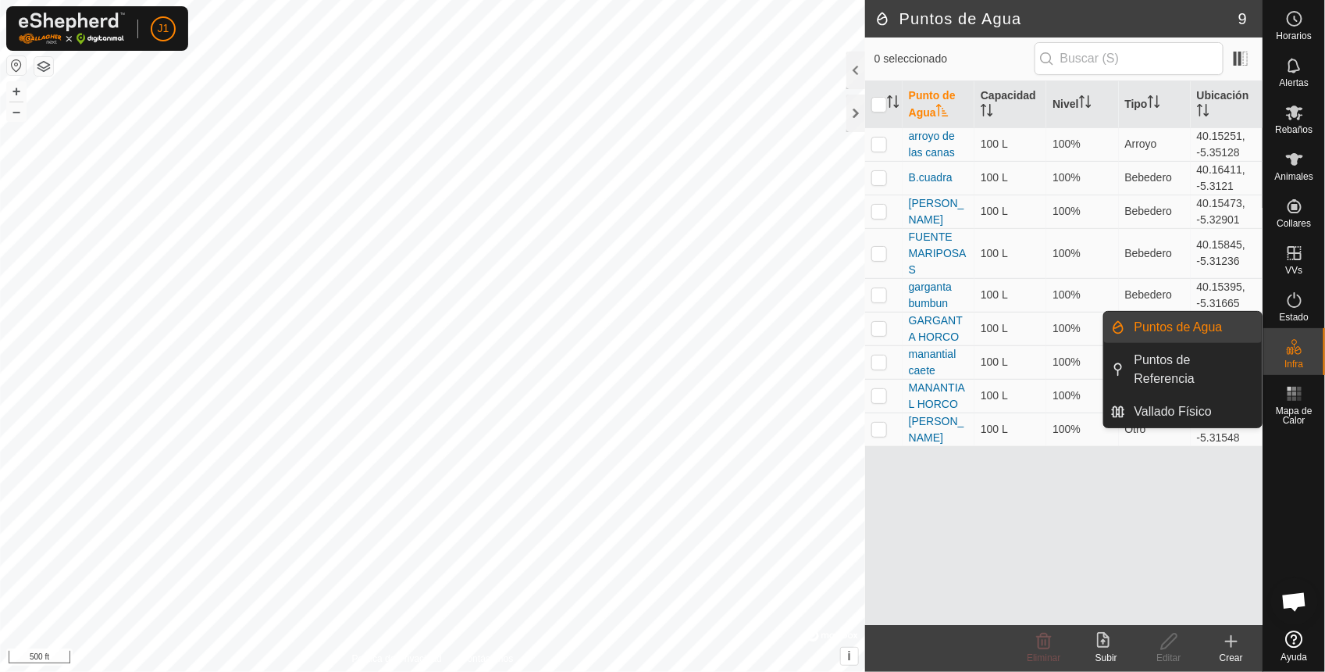
click at [1169, 326] on link "Puntos de Agua" at bounding box center [1194, 327] width 137 height 31
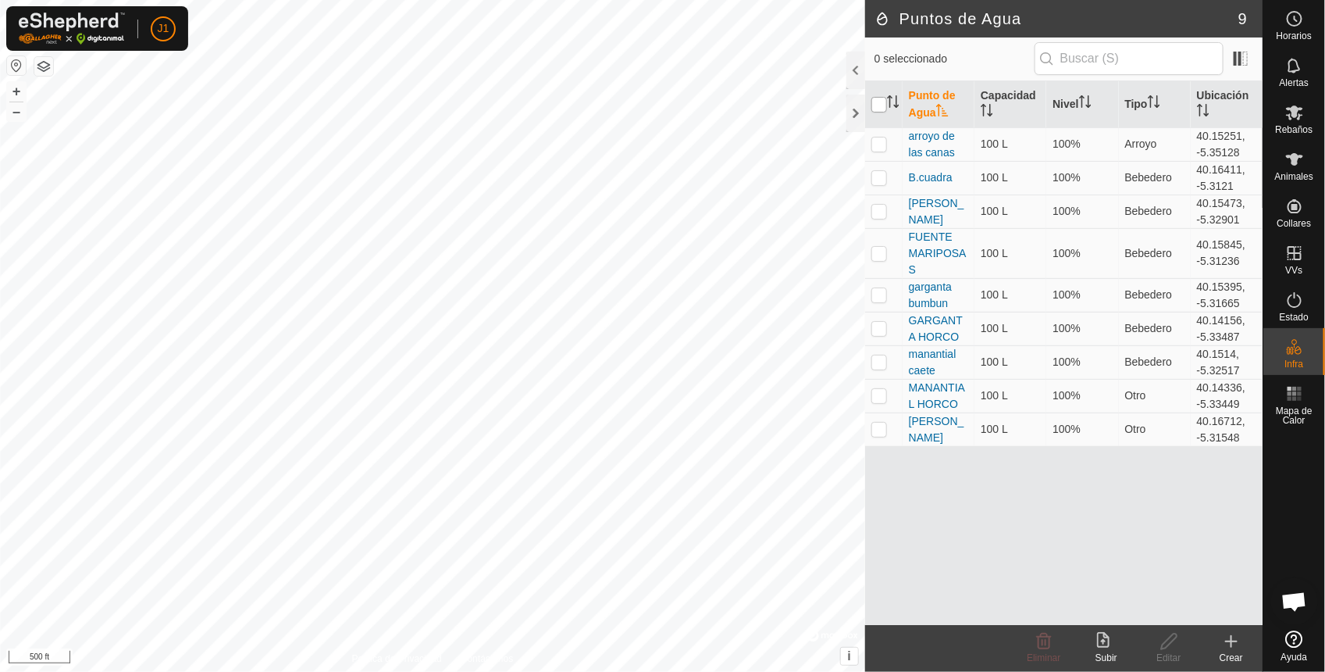
click at [883, 104] on input "checkbox" at bounding box center [880, 105] width 16 height 16
checkbox input "true"
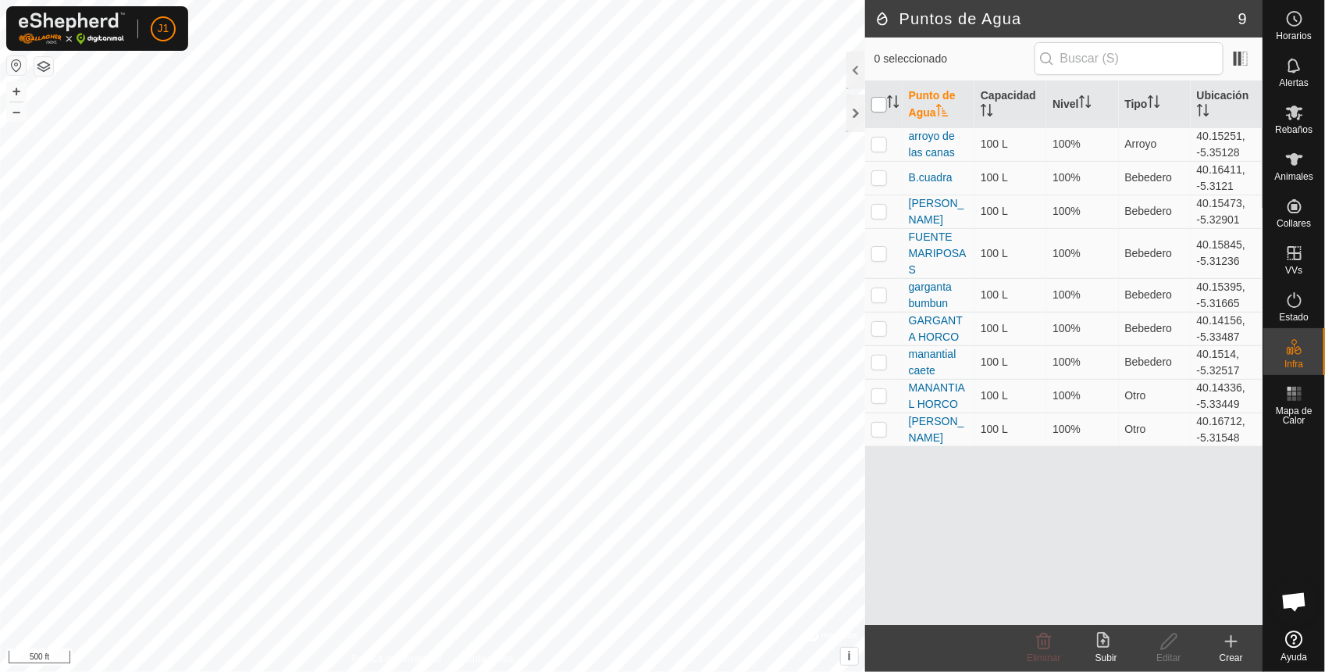
checkbox input "true"
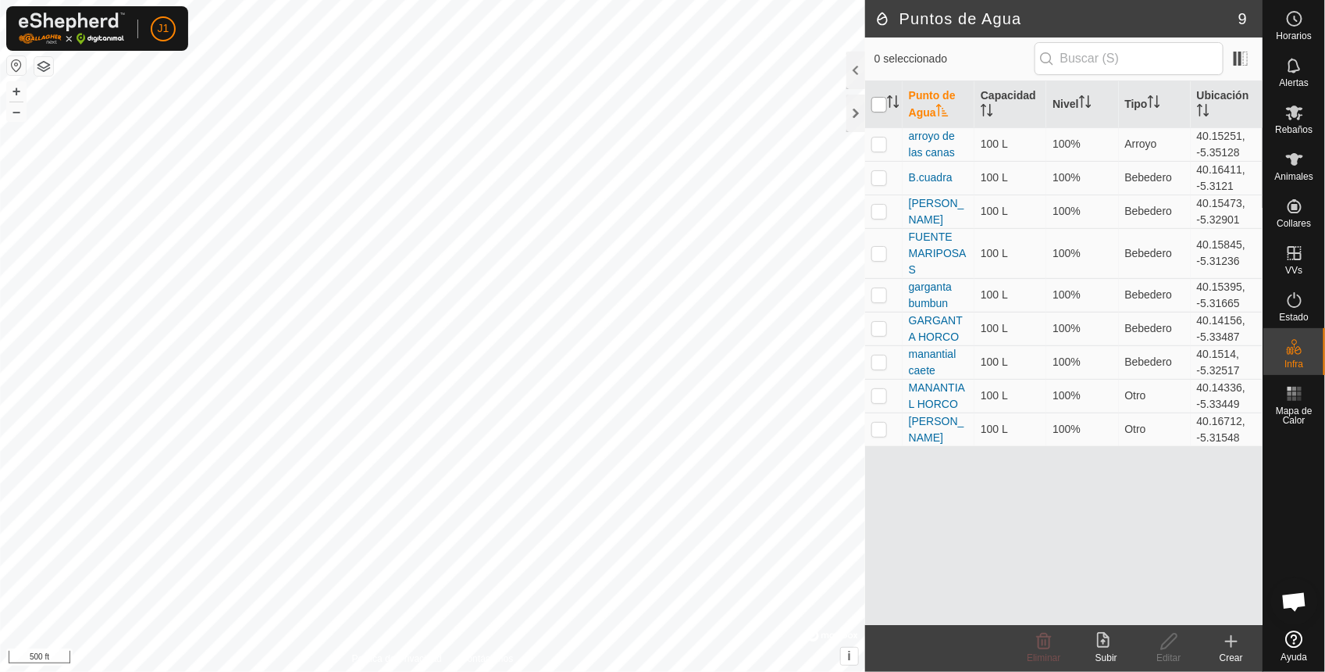
checkbox input "true"
click at [883, 104] on input "checkbox" at bounding box center [880, 105] width 16 height 16
checkbox input "false"
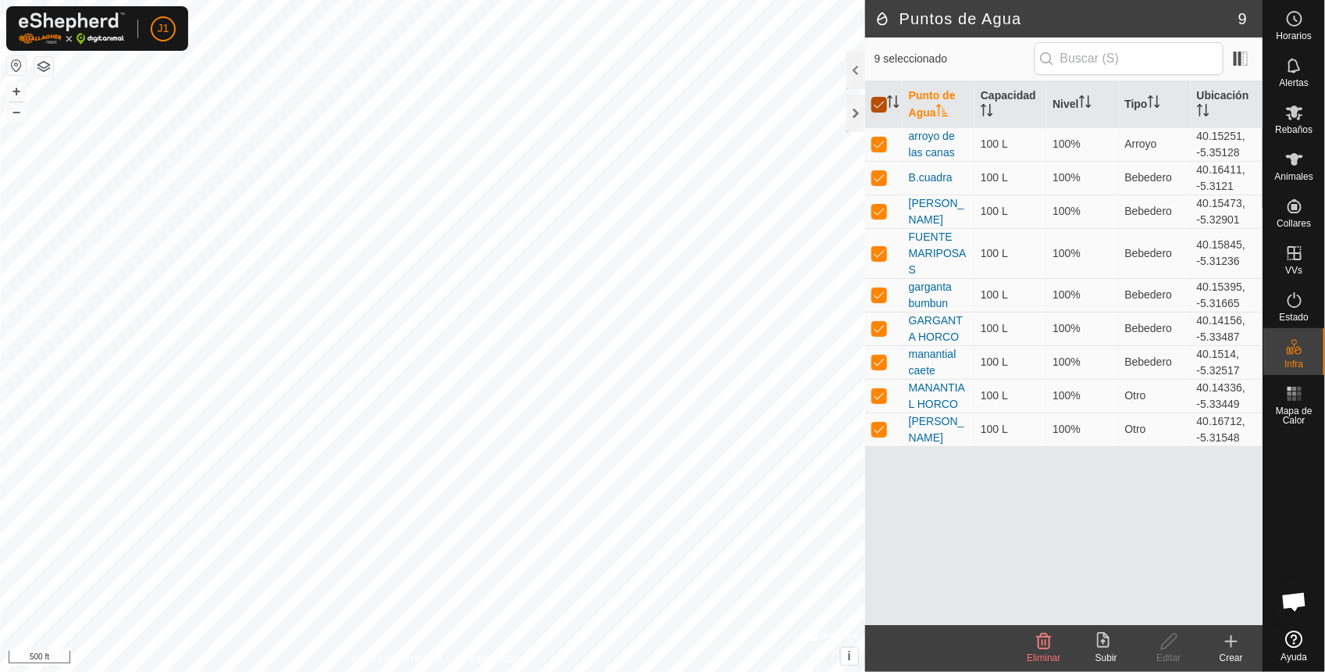
checkbox input "false"
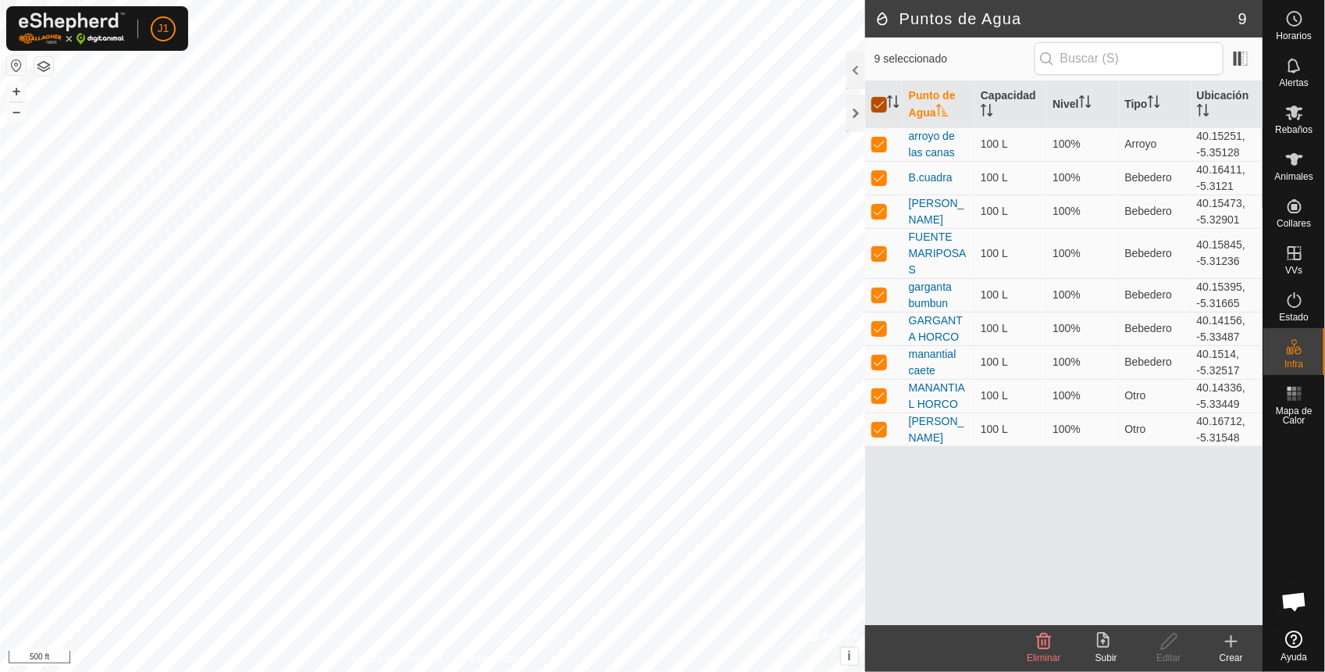
checkbox input "false"
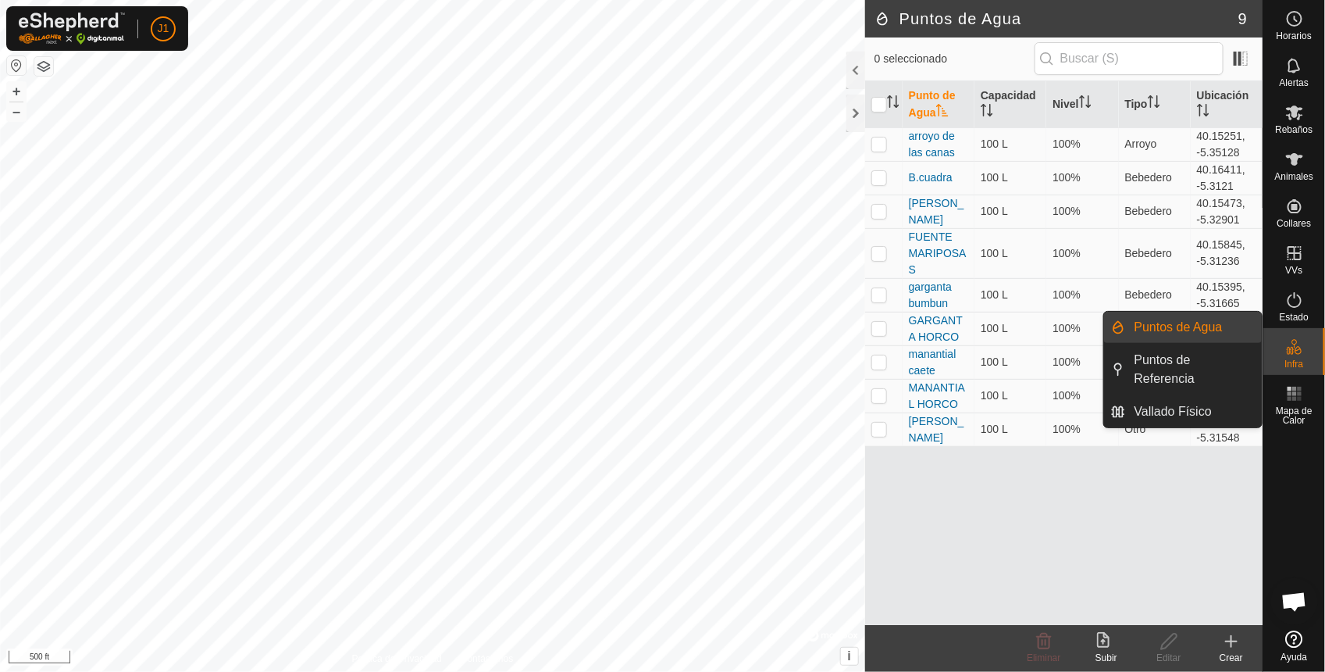
click at [1117, 322] on li "Puntos de Agua" at bounding box center [1183, 327] width 159 height 31
click at [1181, 321] on span "Puntos de Agua" at bounding box center [1179, 327] width 88 height 19
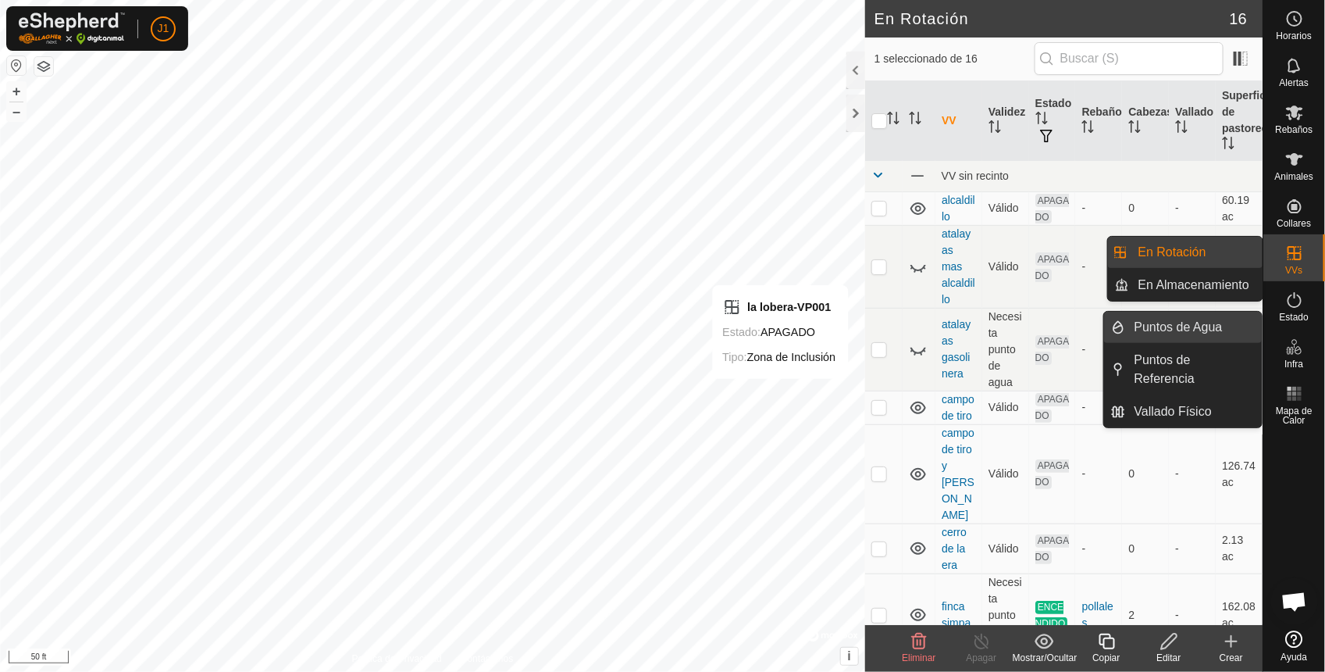
click at [1204, 330] on link "Puntos de Agua" at bounding box center [1194, 327] width 137 height 31
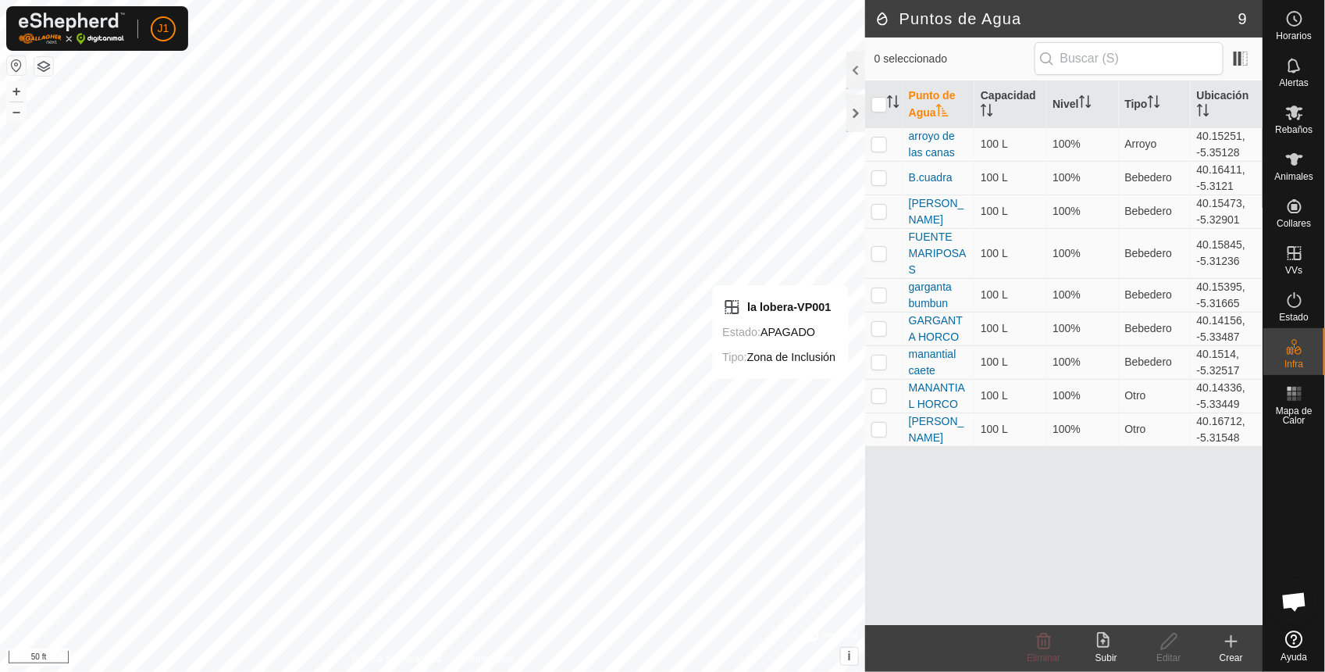
click at [1238, 653] on div "Crear" at bounding box center [1232, 658] width 62 height 14
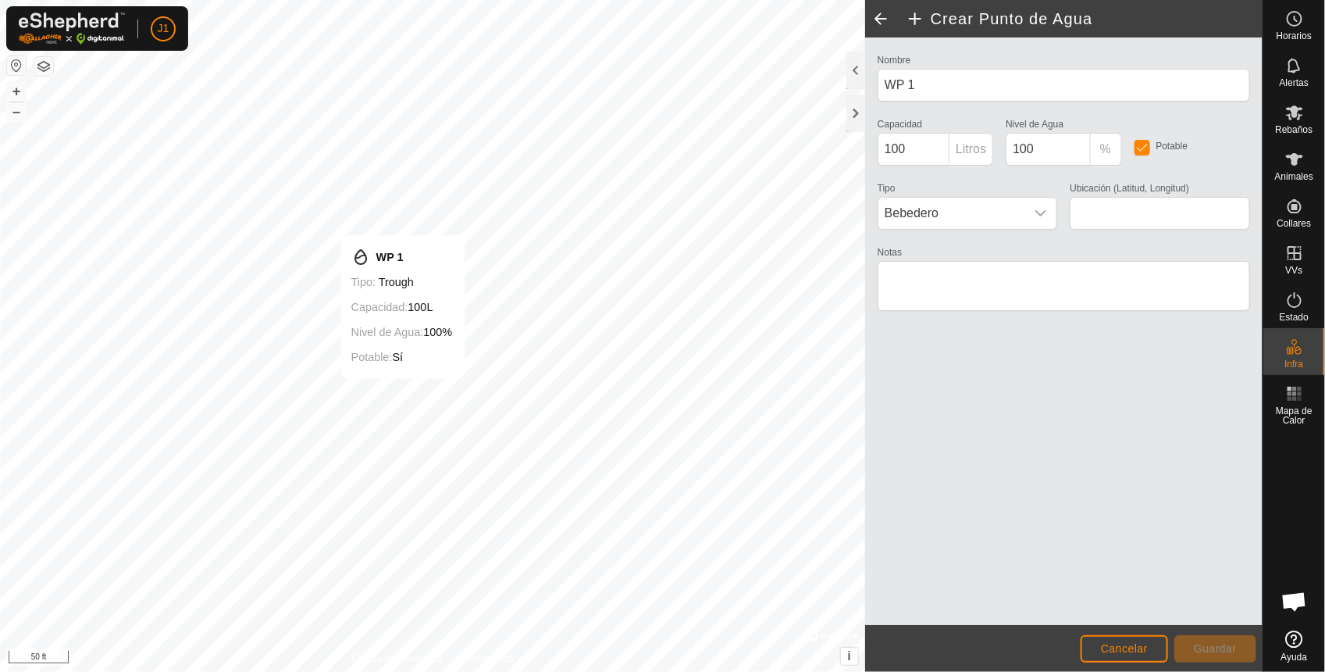
type input "40.151977, -5.205451"
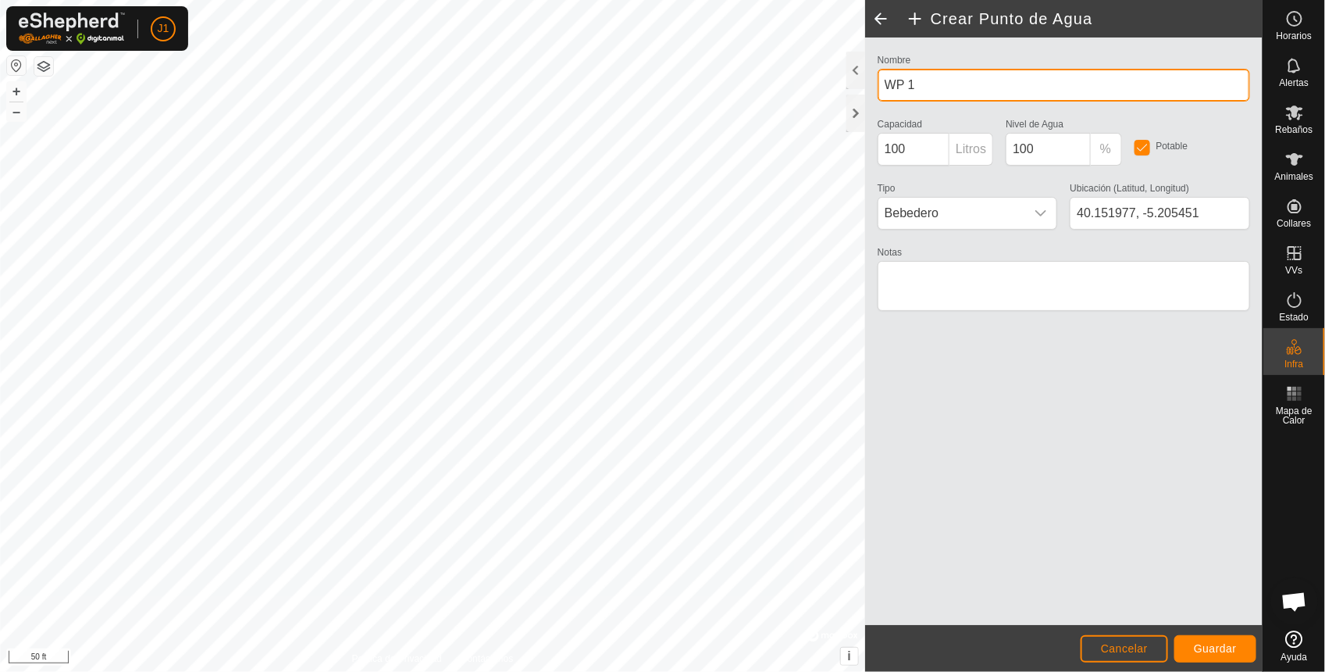
click at [984, 95] on input "WP 1" at bounding box center [1064, 85] width 373 height 33
type input "W"
type input "v"
click at [984, 95] on input "bebedero" at bounding box center [1064, 85] width 373 height 33
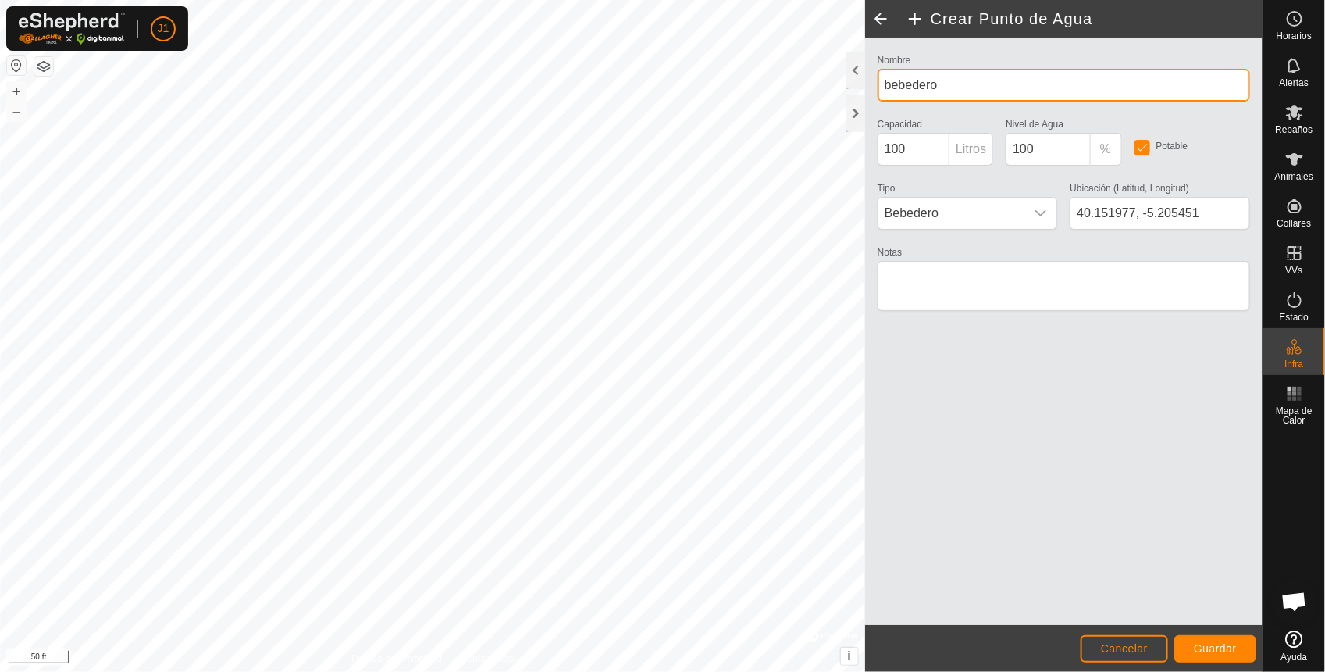
click at [984, 95] on input "bebedero" at bounding box center [1064, 85] width 373 height 33
click at [990, 98] on input "bebedero n" at bounding box center [1064, 85] width 373 height 33
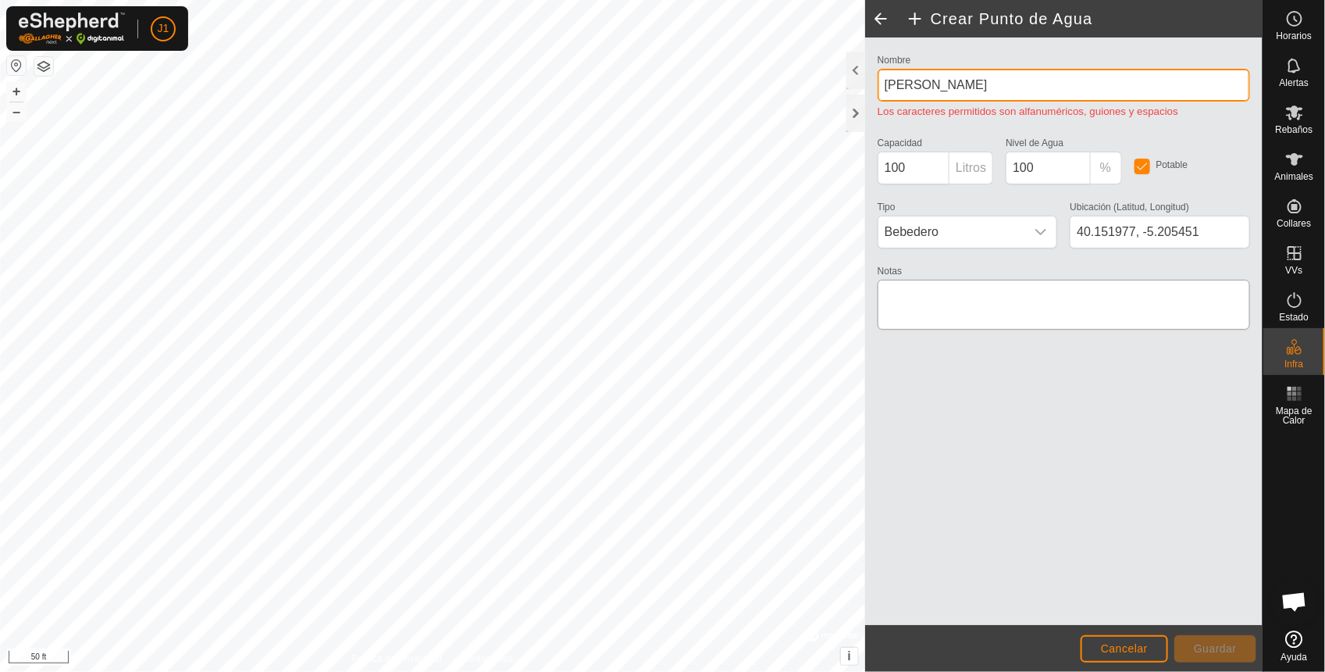
type input "[PERSON_NAME]"
click at [1027, 313] on textarea "Notas" at bounding box center [1064, 305] width 373 height 50
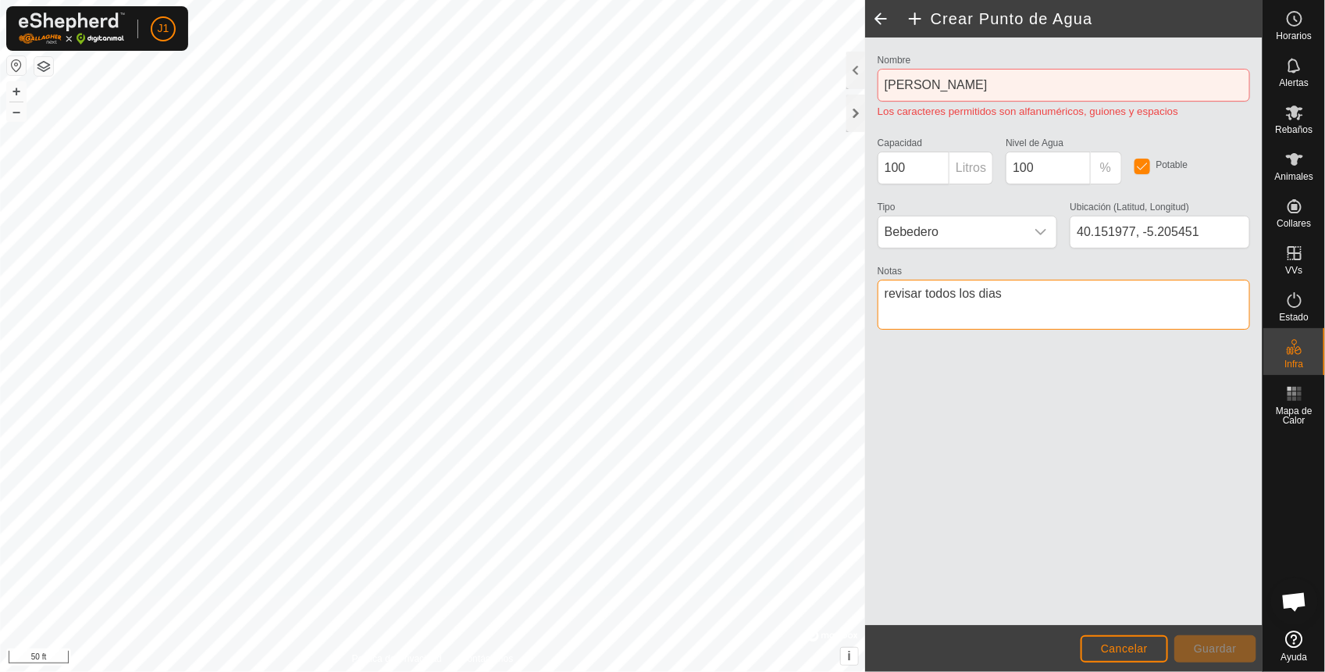
type textarea "revisar todos los dias"
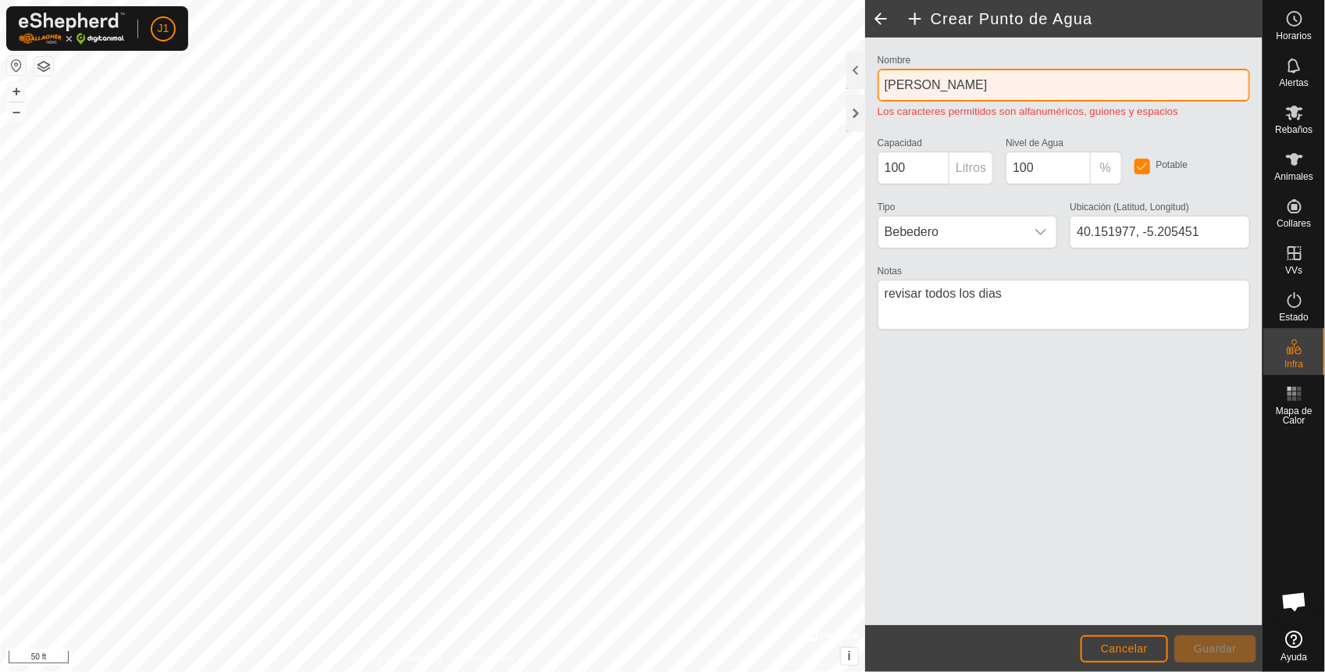
click at [1032, 83] on input "[PERSON_NAME]" at bounding box center [1064, 85] width 373 height 33
click at [930, 83] on input "[PERSON_NAME]" at bounding box center [1064, 85] width 373 height 33
click at [935, 95] on input "bañera" at bounding box center [1064, 85] width 373 height 33
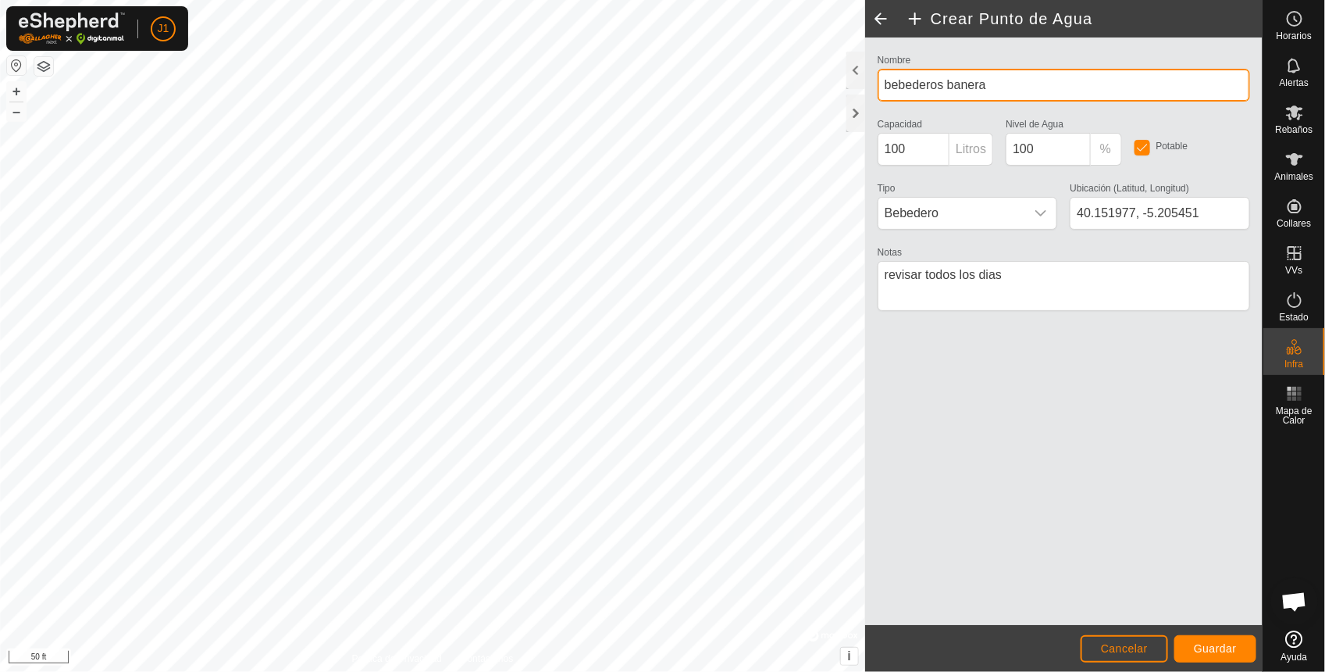
type input "bebederos banera"
click at [1211, 629] on footer "Cancelar Guardar" at bounding box center [1064, 648] width 398 height 47
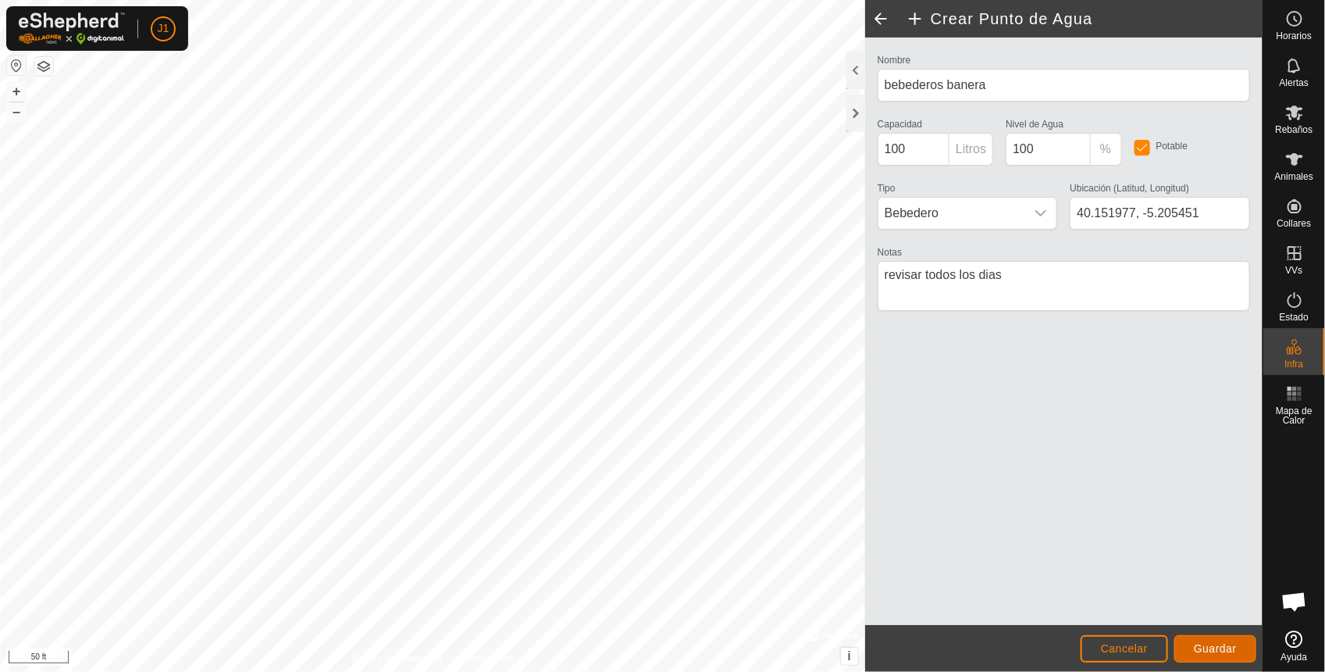
click at [1224, 645] on span "Guardar" at bounding box center [1215, 648] width 43 height 12
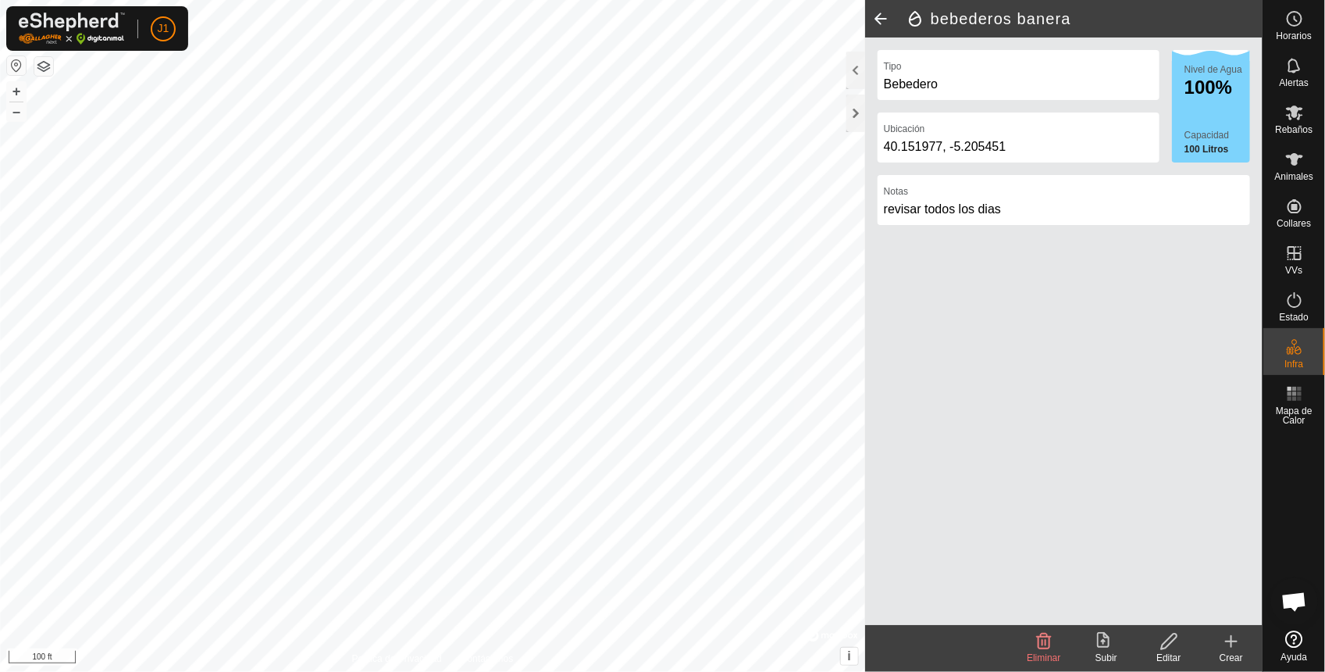
click at [855, 0] on html "J1 Horarios Alertas Rebaños Animales Collares VVs Estado Infra Mapa de Calor Ay…" at bounding box center [662, 336] width 1325 height 672
click at [1298, 121] on icon at bounding box center [1295, 112] width 19 height 19
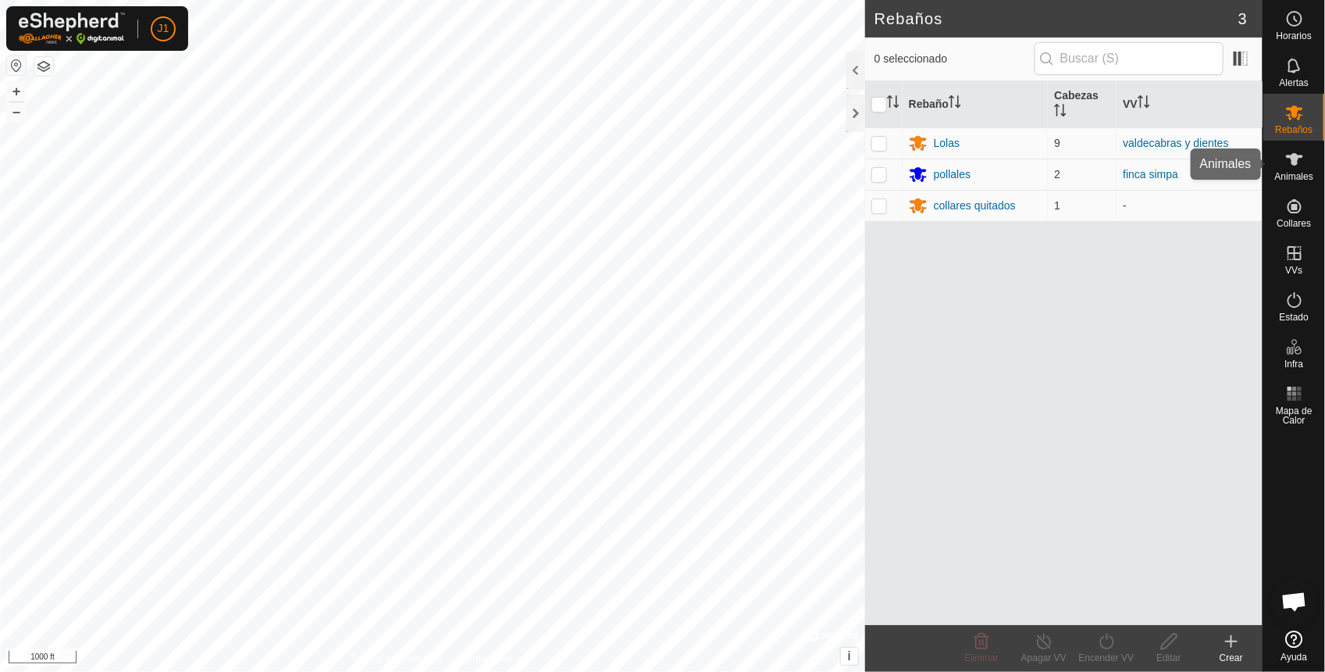
click at [1297, 172] on span "Animales" at bounding box center [1294, 176] width 38 height 9
